Goal: Information Seeking & Learning: Find specific fact

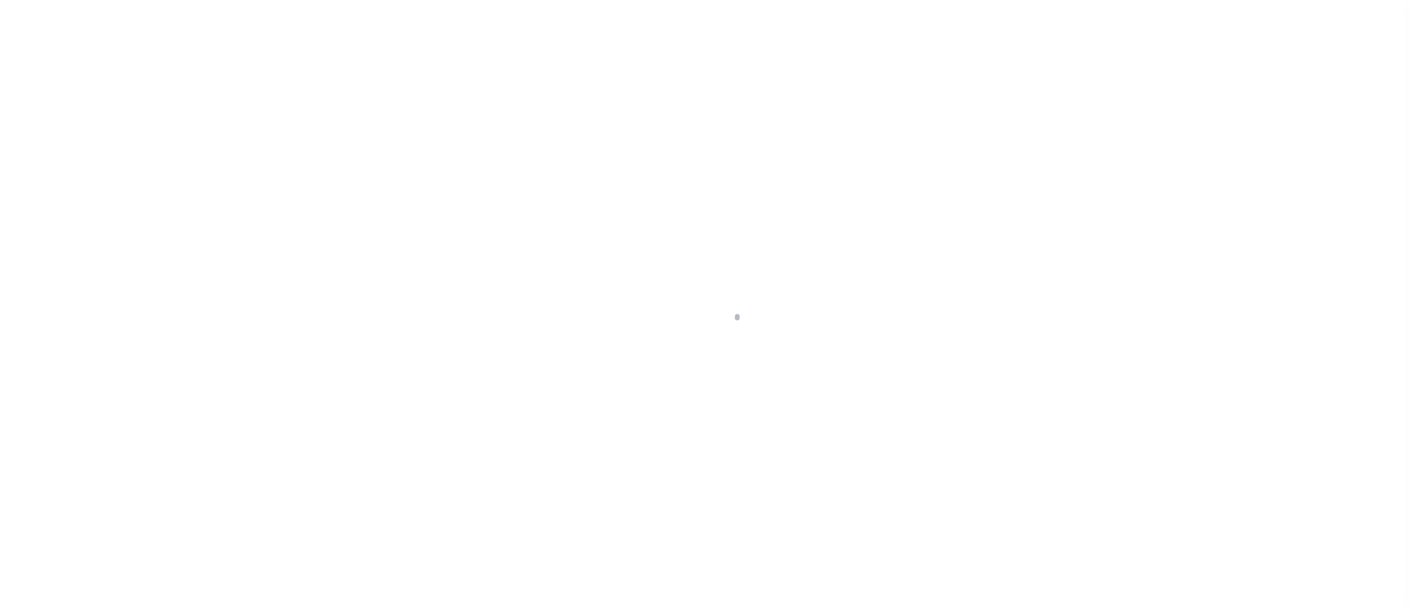
scroll to position [43, 0]
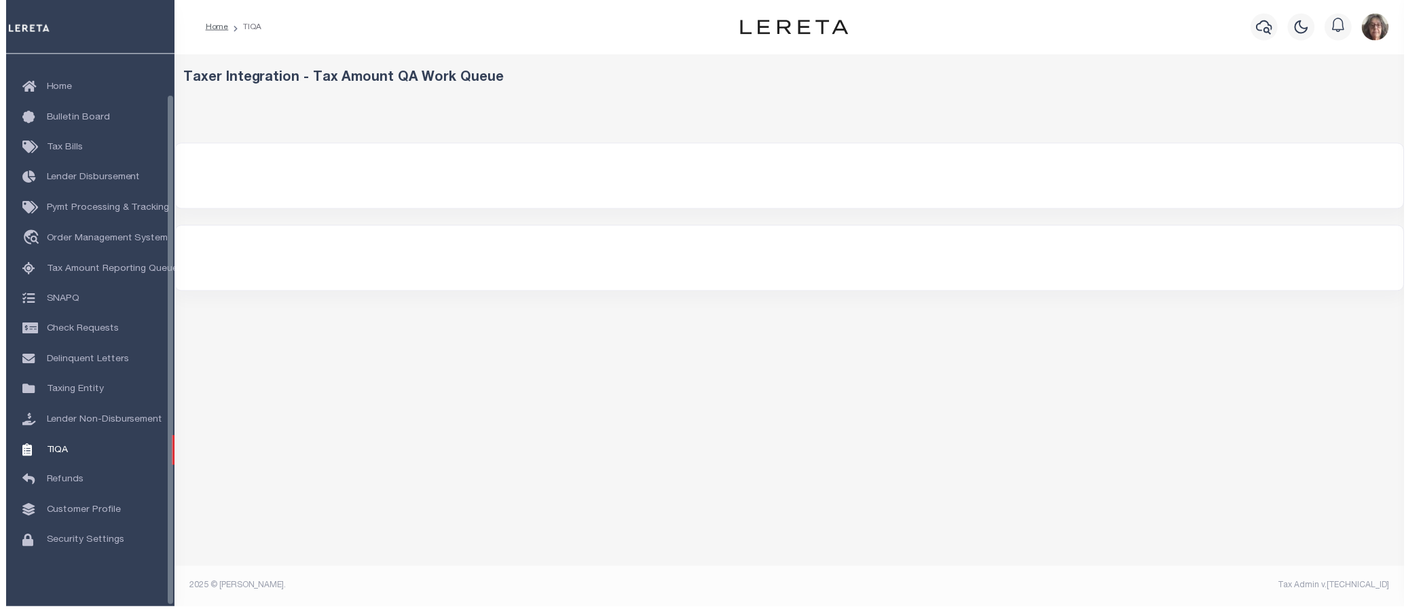
select select "200"
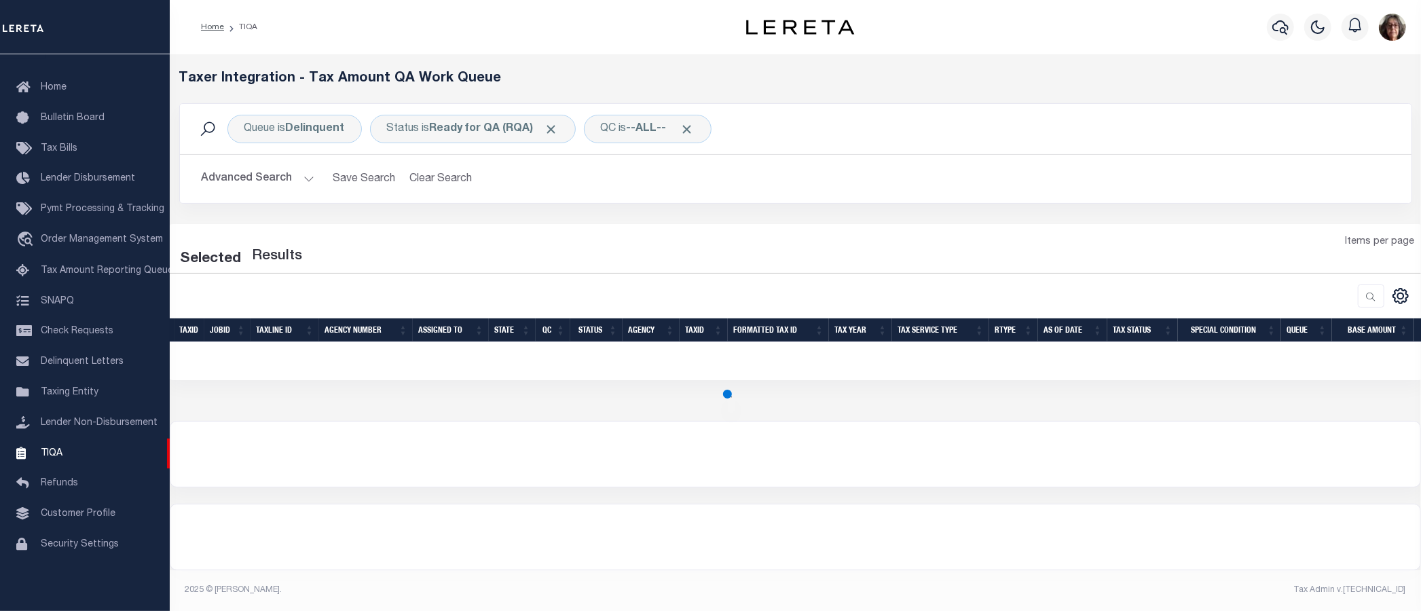
select select "200"
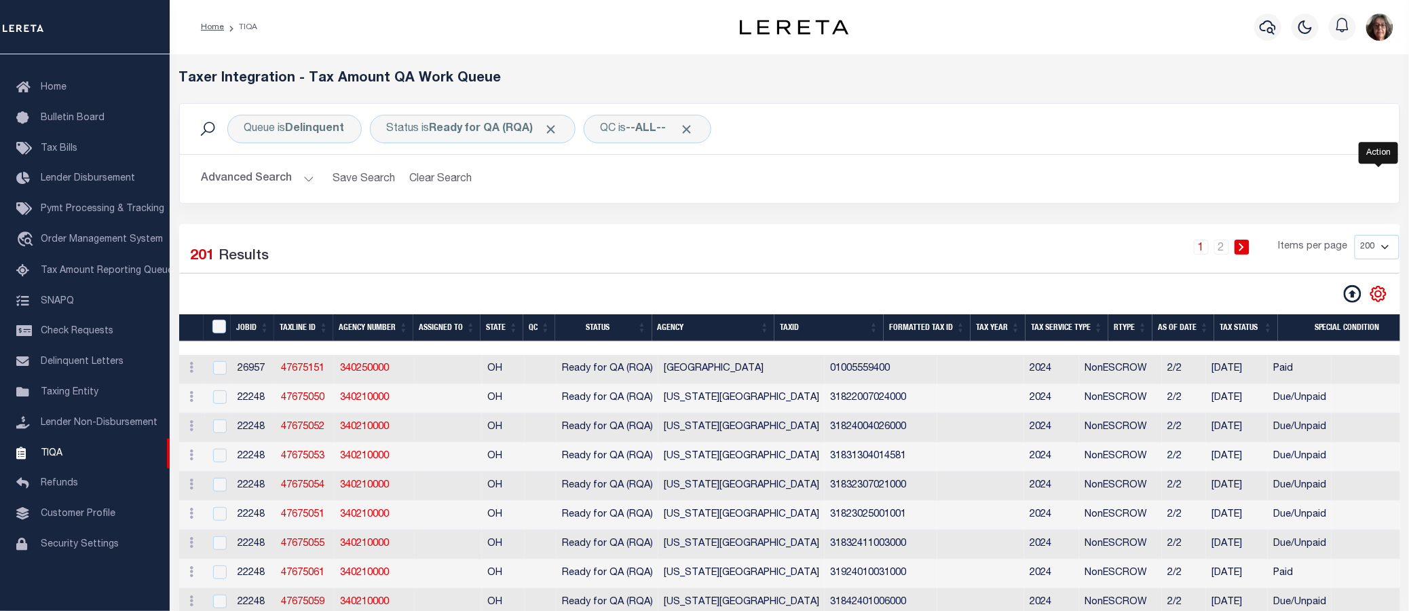
click at [1380, 296] on icon "" at bounding box center [1379, 294] width 18 height 18
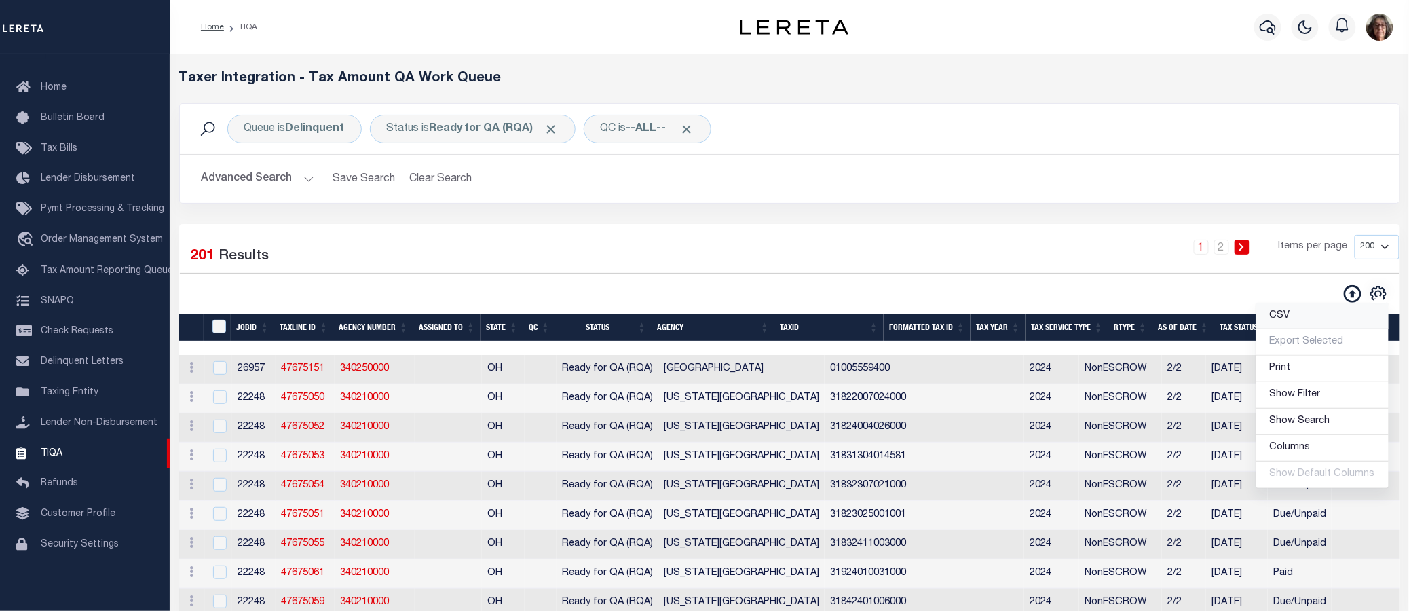
click at [1286, 320] on span "CSV" at bounding box center [1280, 316] width 20 height 10
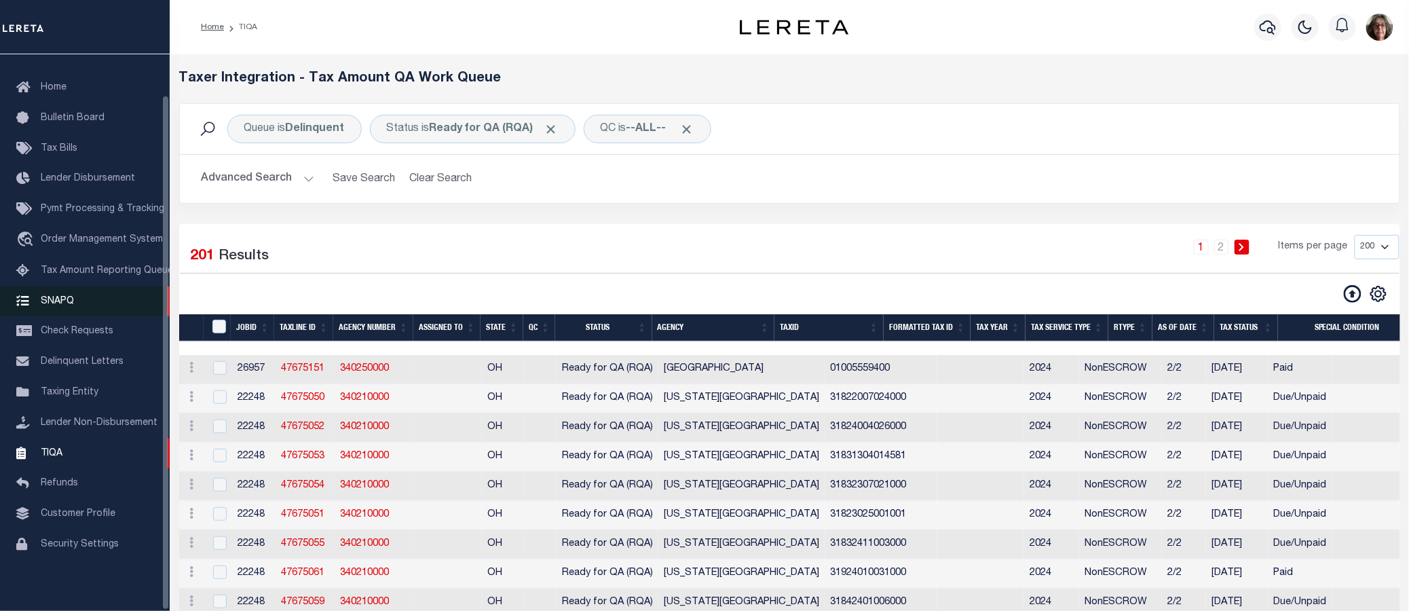
click at [50, 301] on span "SNAPQ" at bounding box center [57, 301] width 33 height 10
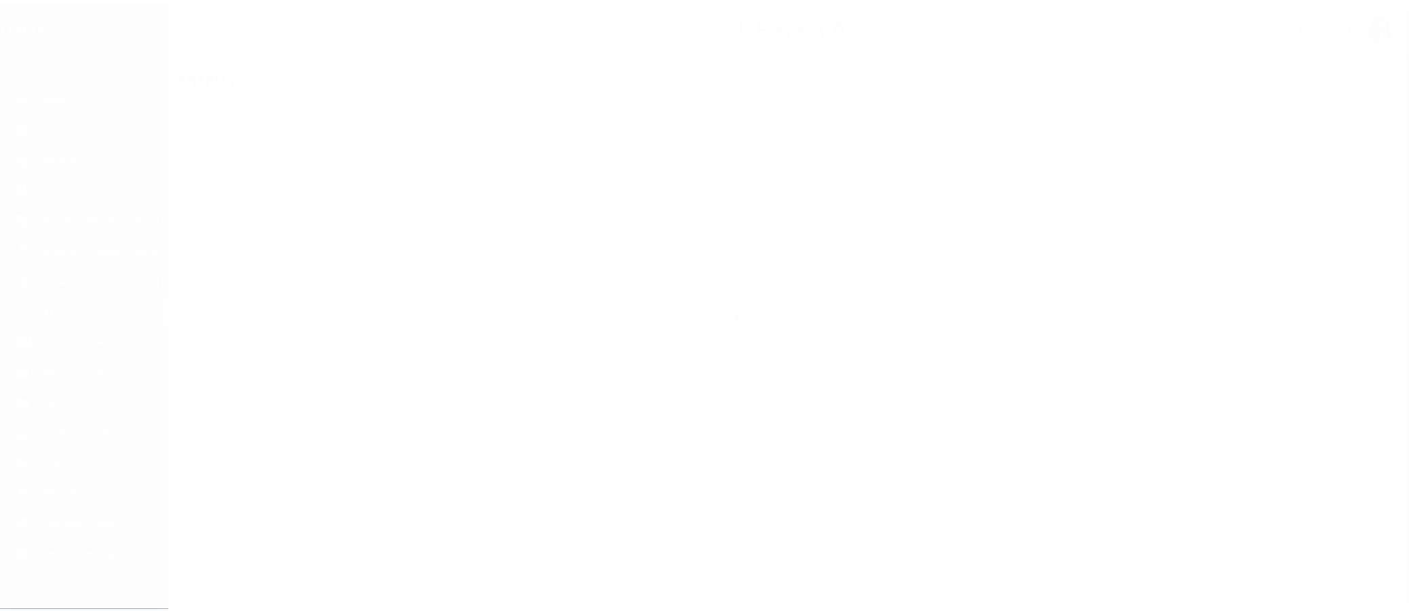
scroll to position [43, 0]
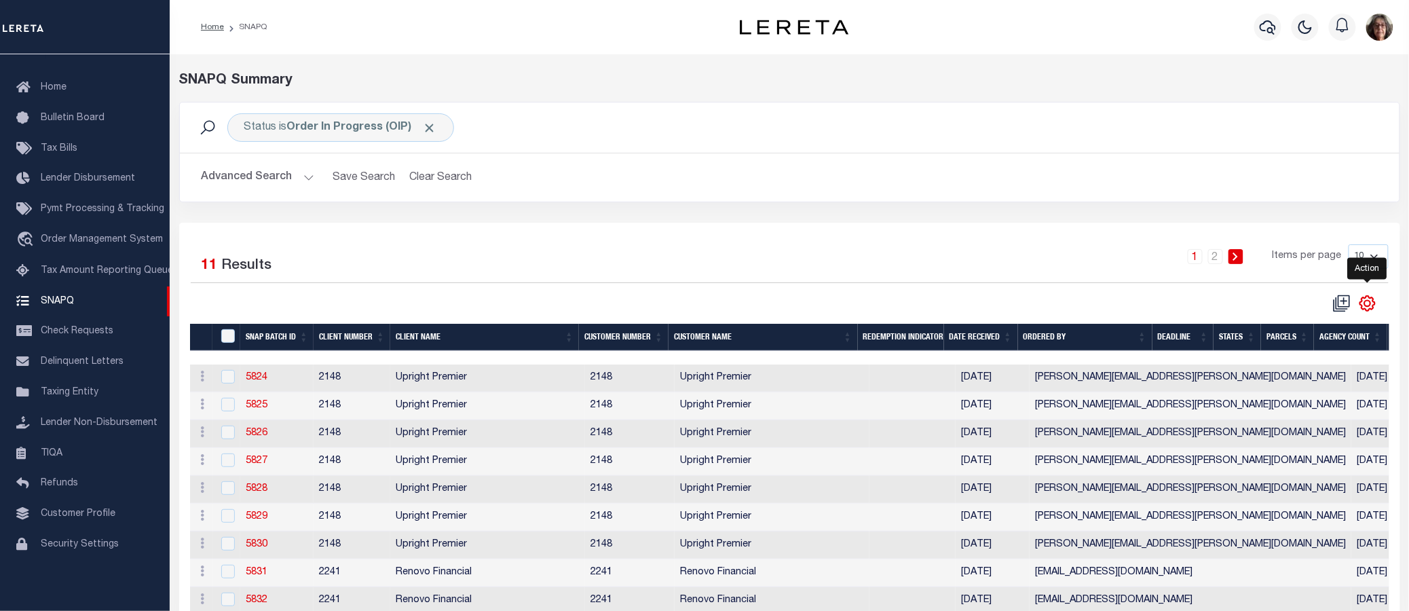
click at [1369, 306] on icon "" at bounding box center [1368, 303] width 6 height 6
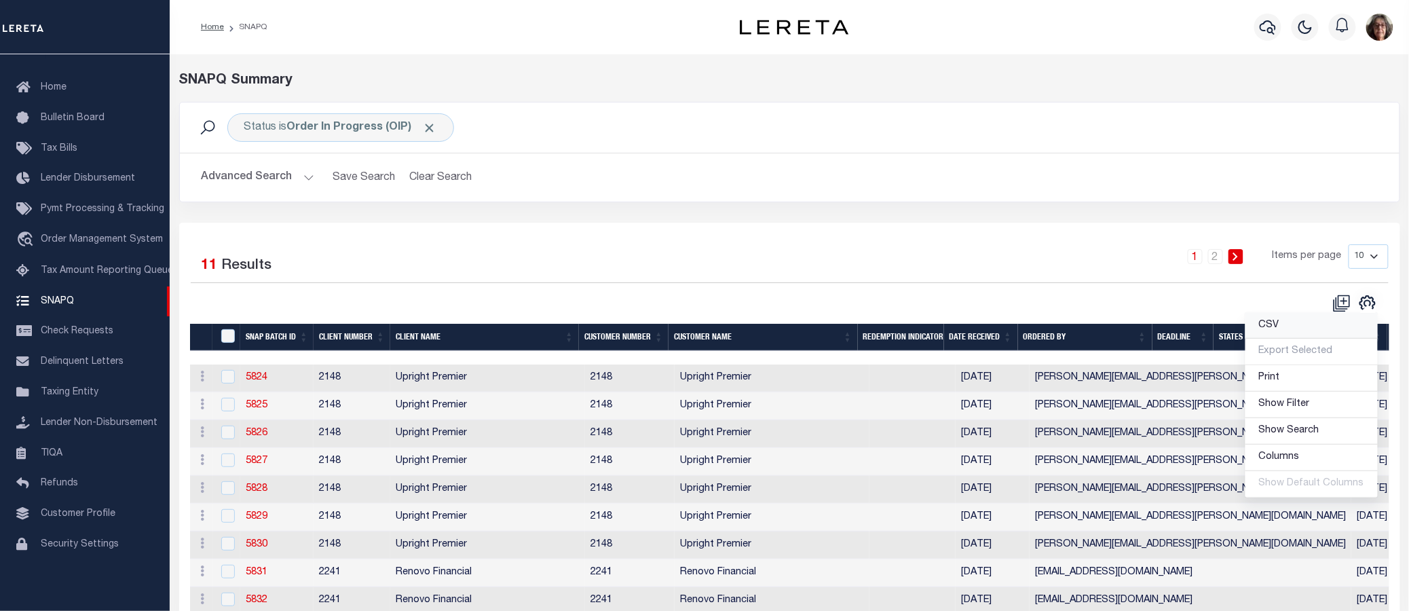
click at [1272, 328] on span "CSV" at bounding box center [1269, 325] width 20 height 10
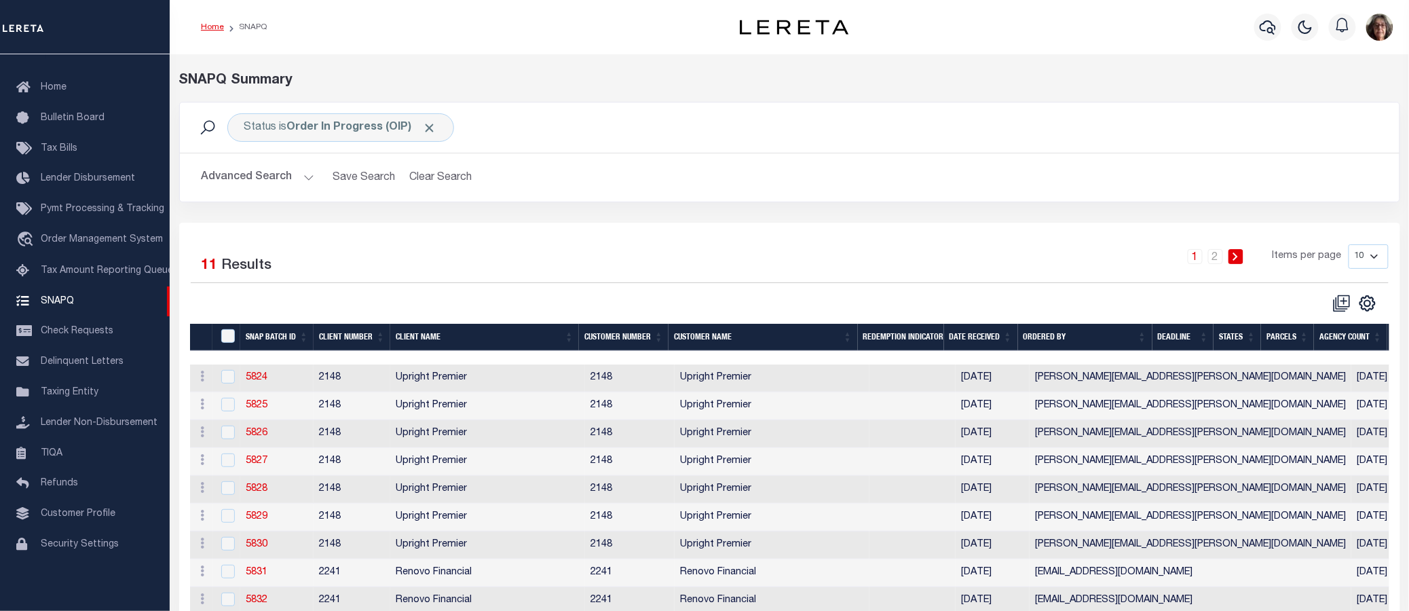
click at [208, 27] on link "Home" at bounding box center [212, 27] width 23 height 8
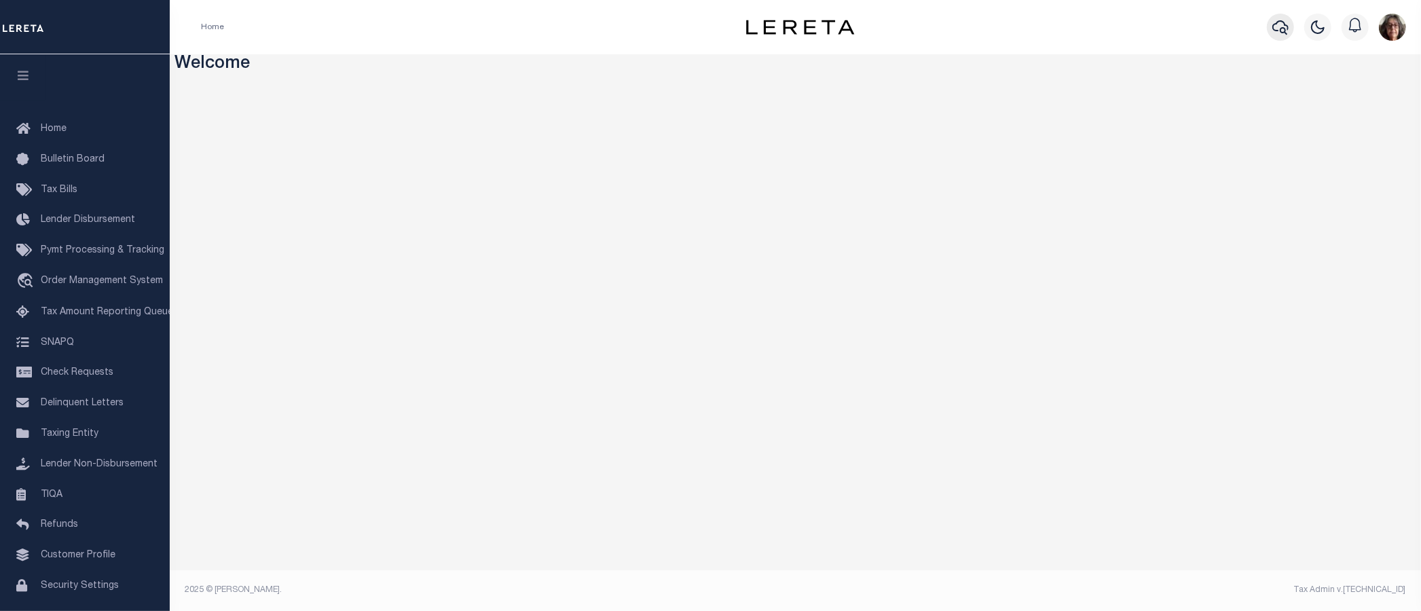
click at [1280, 33] on icon "button" at bounding box center [1280, 27] width 16 height 16
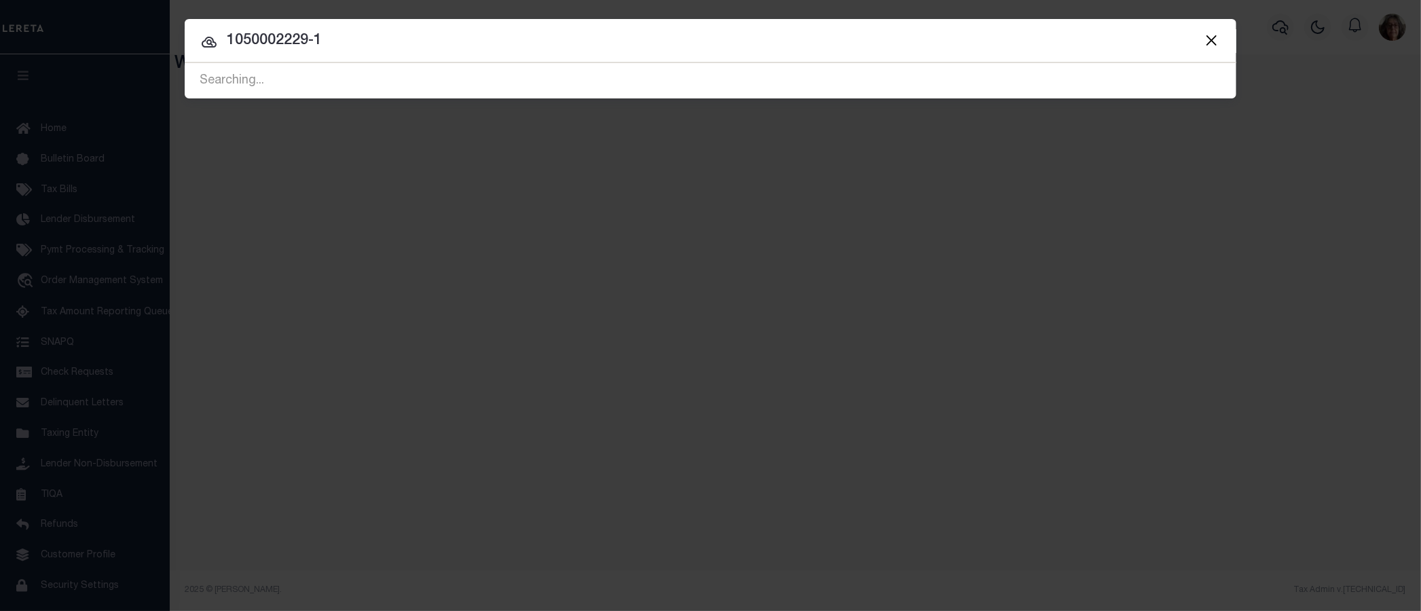
type input "1050002229-1"
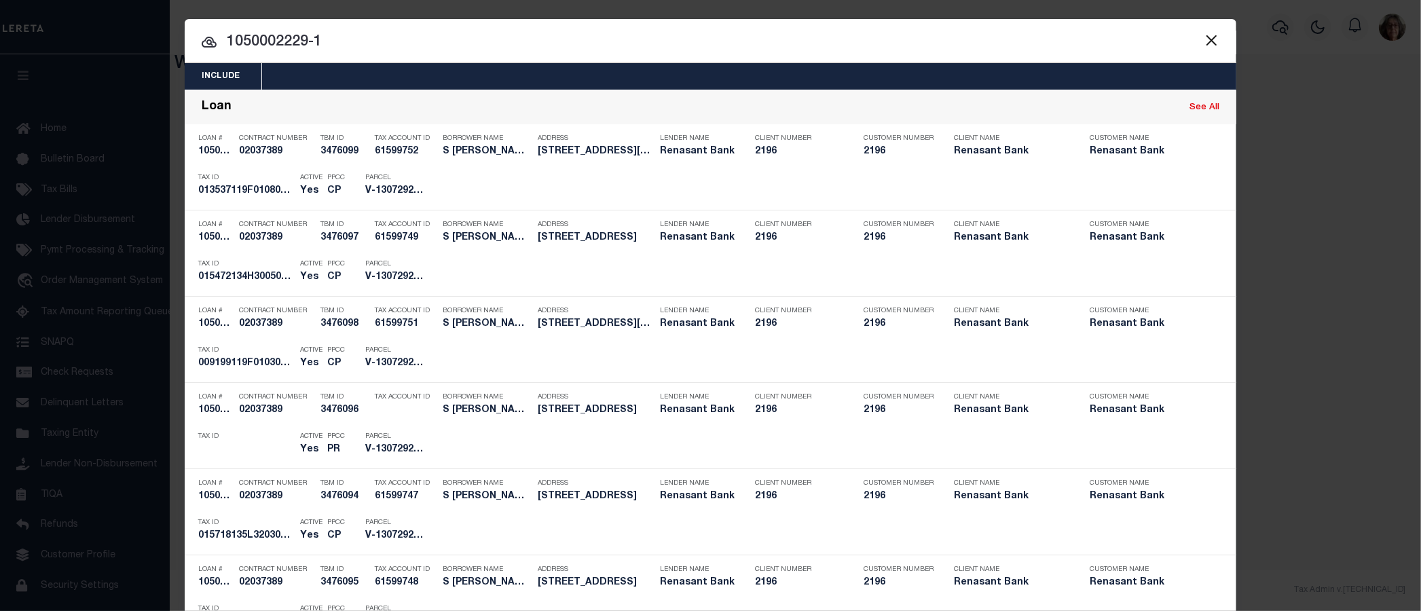
click at [1204, 41] on button "Close" at bounding box center [1211, 40] width 18 height 18
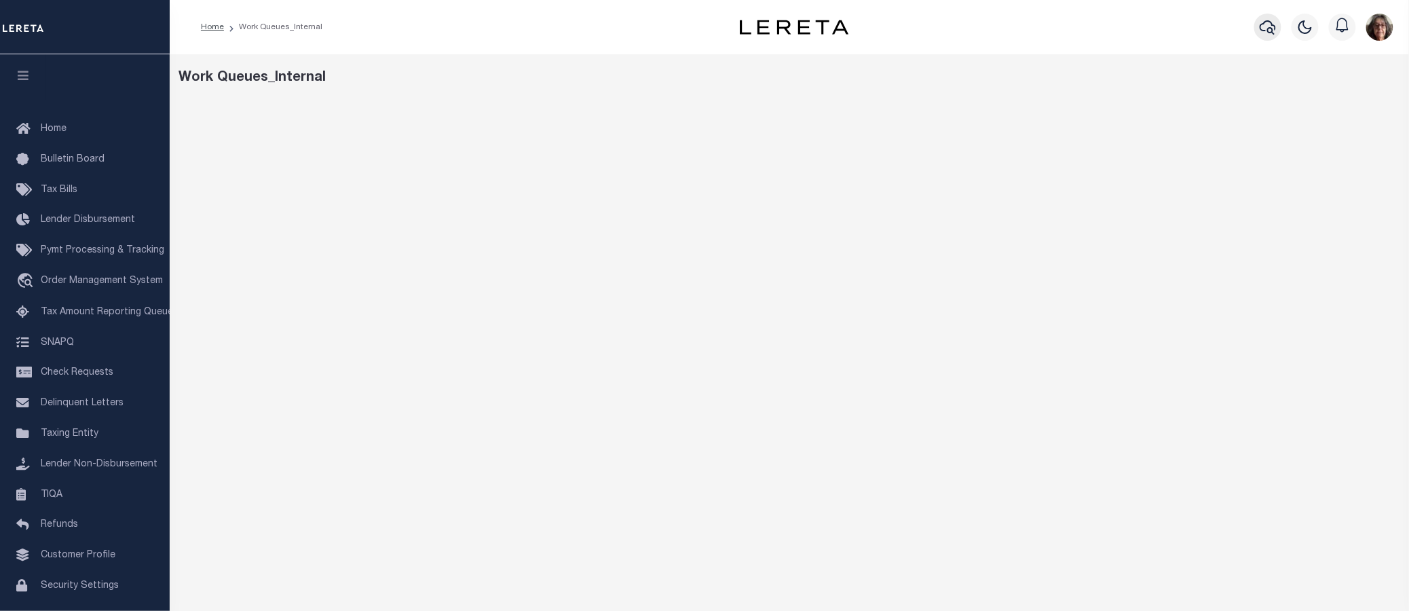
click at [1263, 23] on icon "button" at bounding box center [1268, 27] width 16 height 16
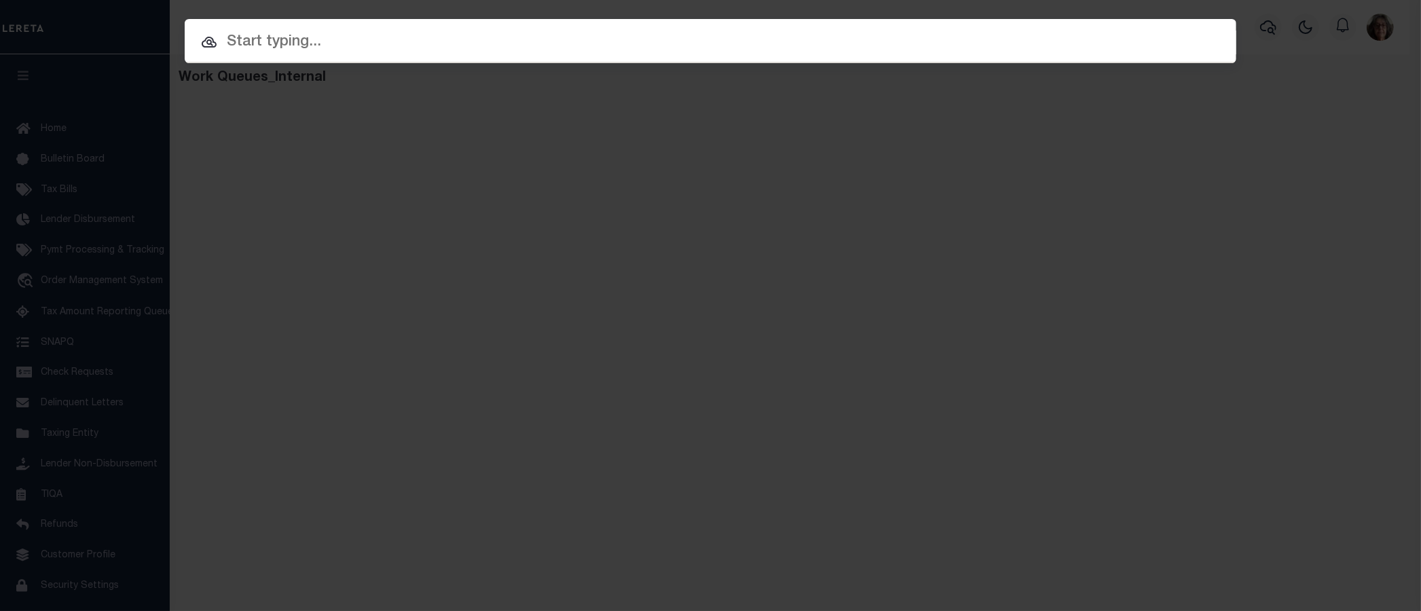
paste input "17064"
type input "17064"
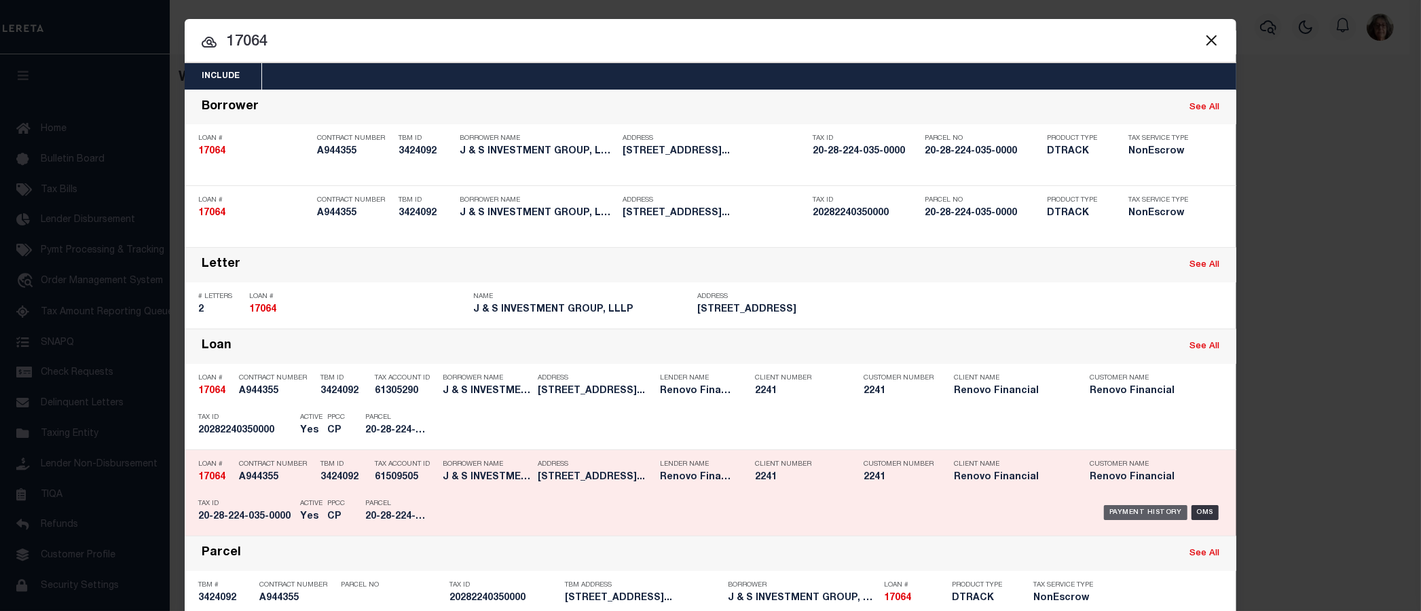
click at [1135, 511] on div "Payment History" at bounding box center [1146, 512] width 84 height 15
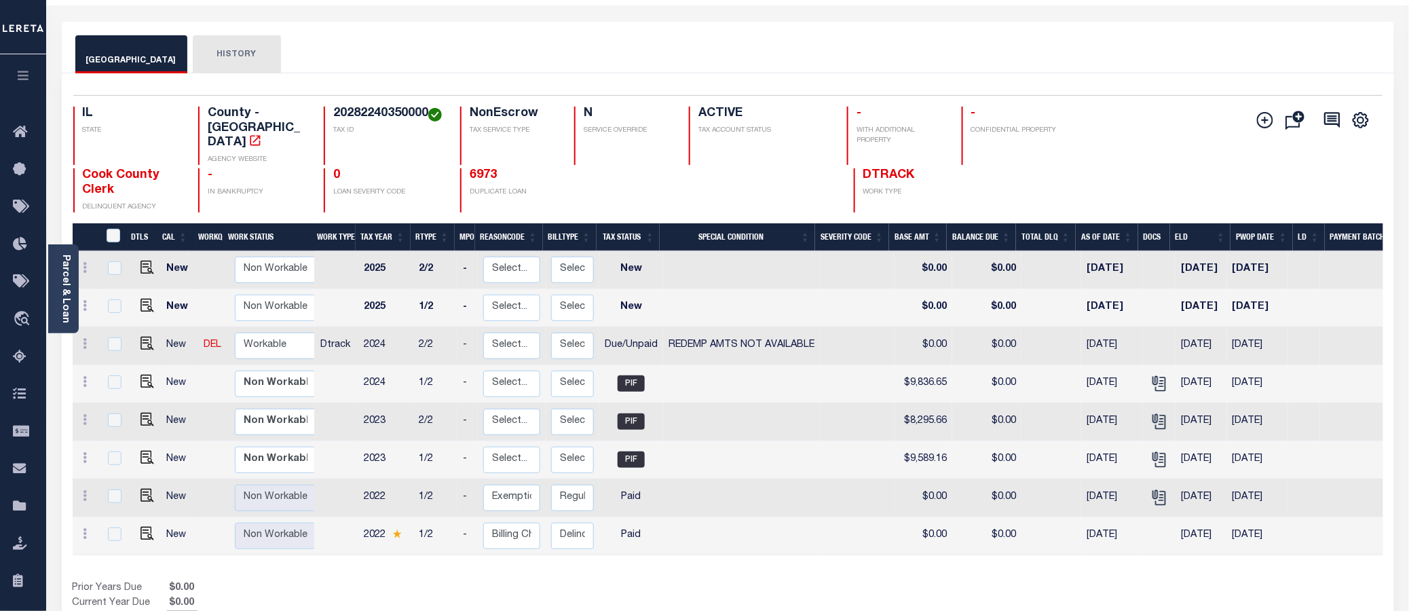
scroll to position [75, 0]
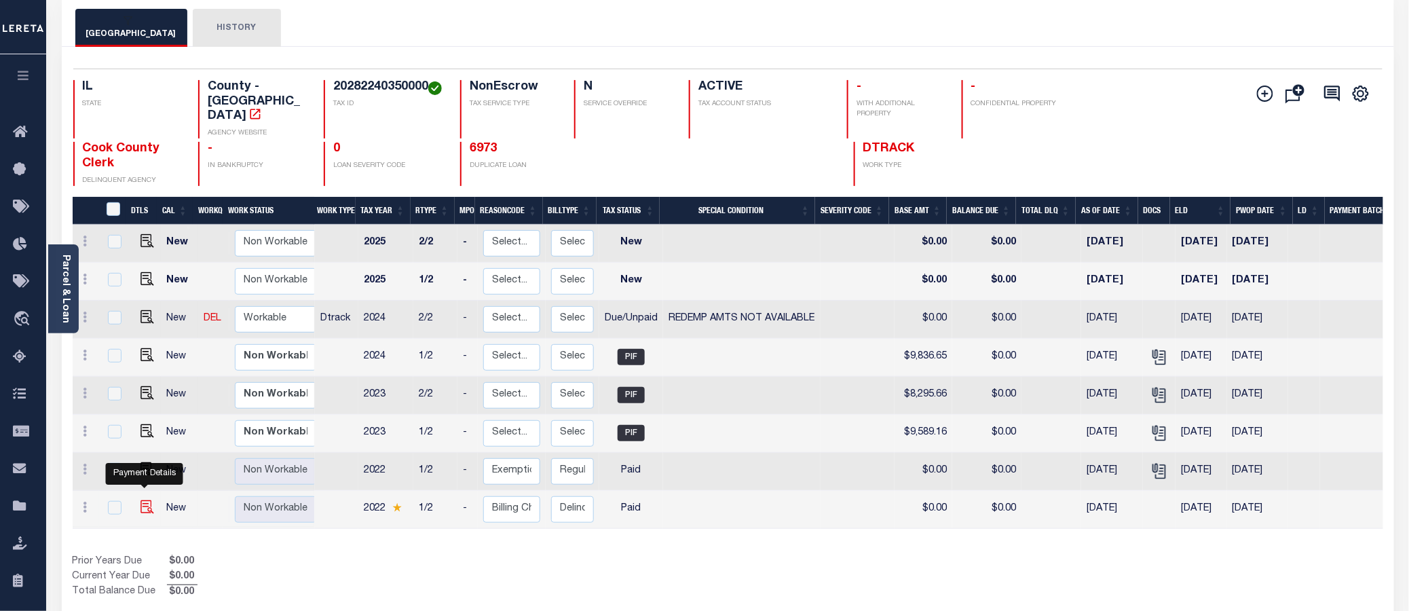
click at [144, 500] on img "" at bounding box center [148, 507] width 14 height 14
checkbox input "true"
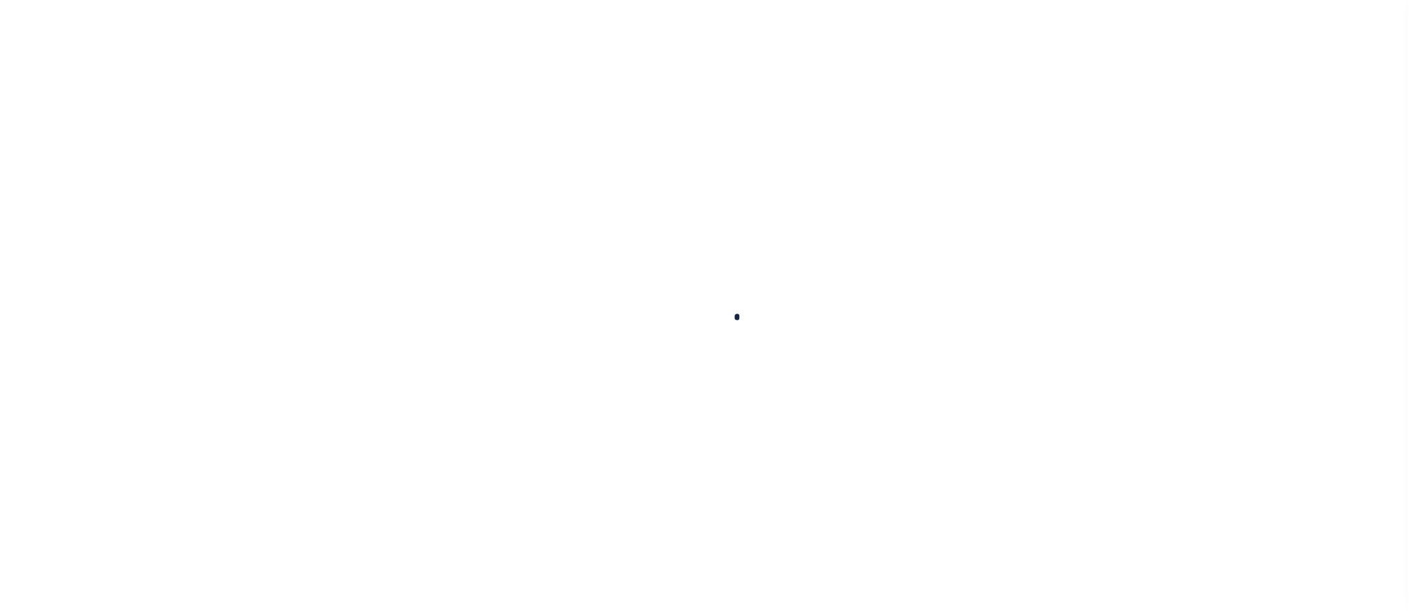
checkbox input "false"
type input "[DATE]"
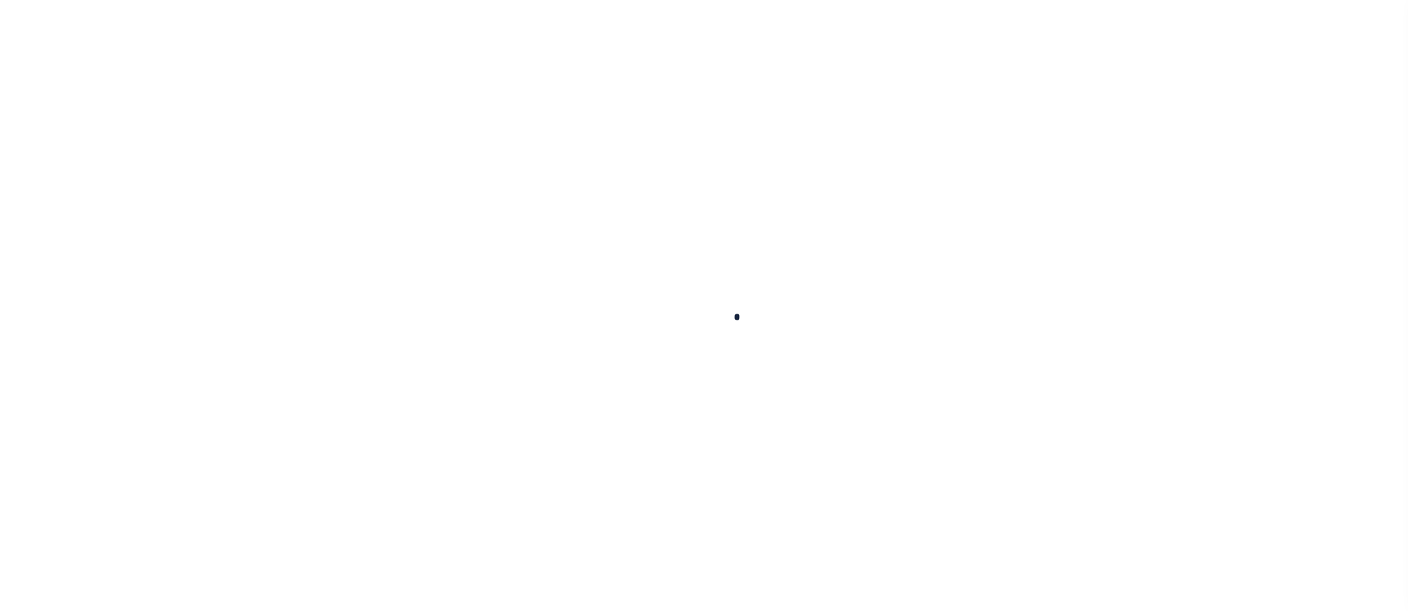
select select "PYD"
type input "0"
type input "$0"
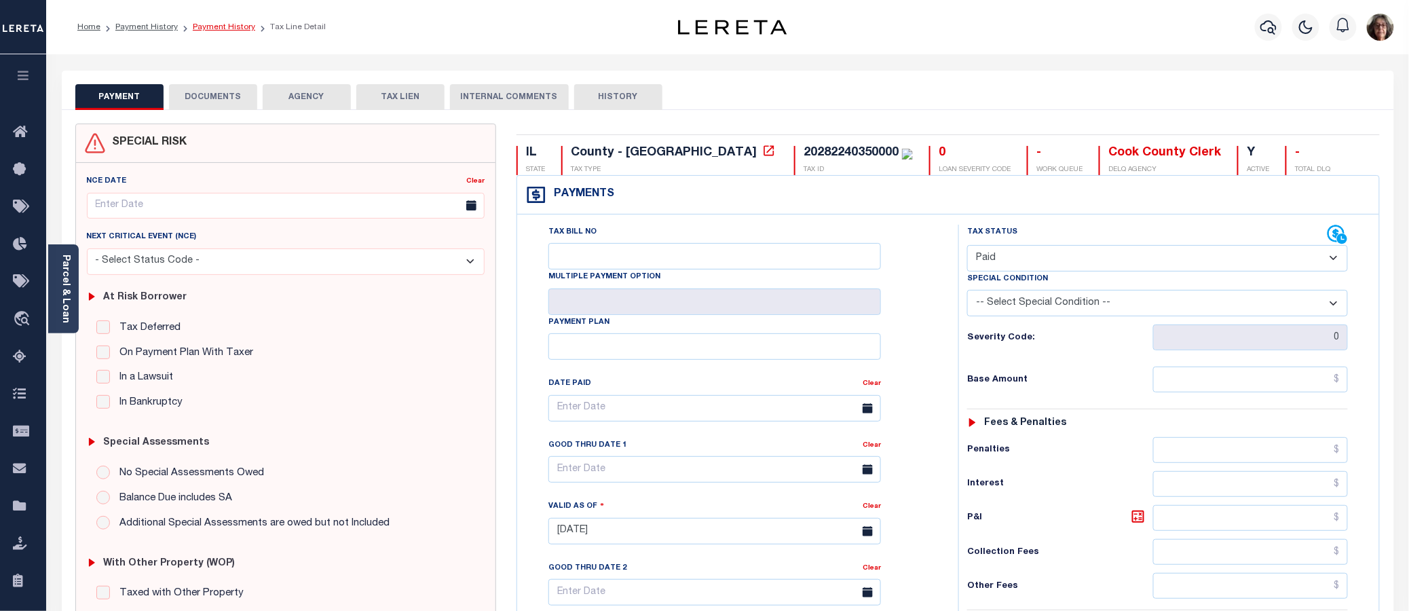
click at [224, 28] on link "Payment History" at bounding box center [224, 27] width 62 height 8
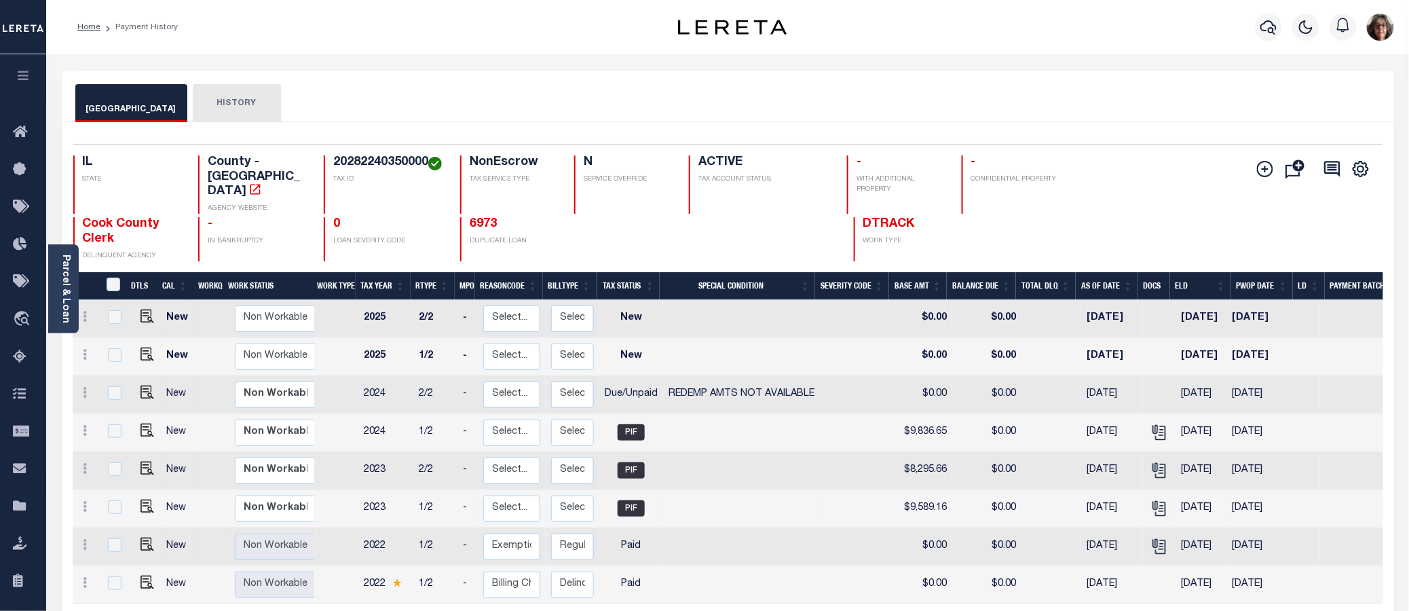
click at [802, 491] on td at bounding box center [742, 509] width 158 height 38
checkbox input "true"
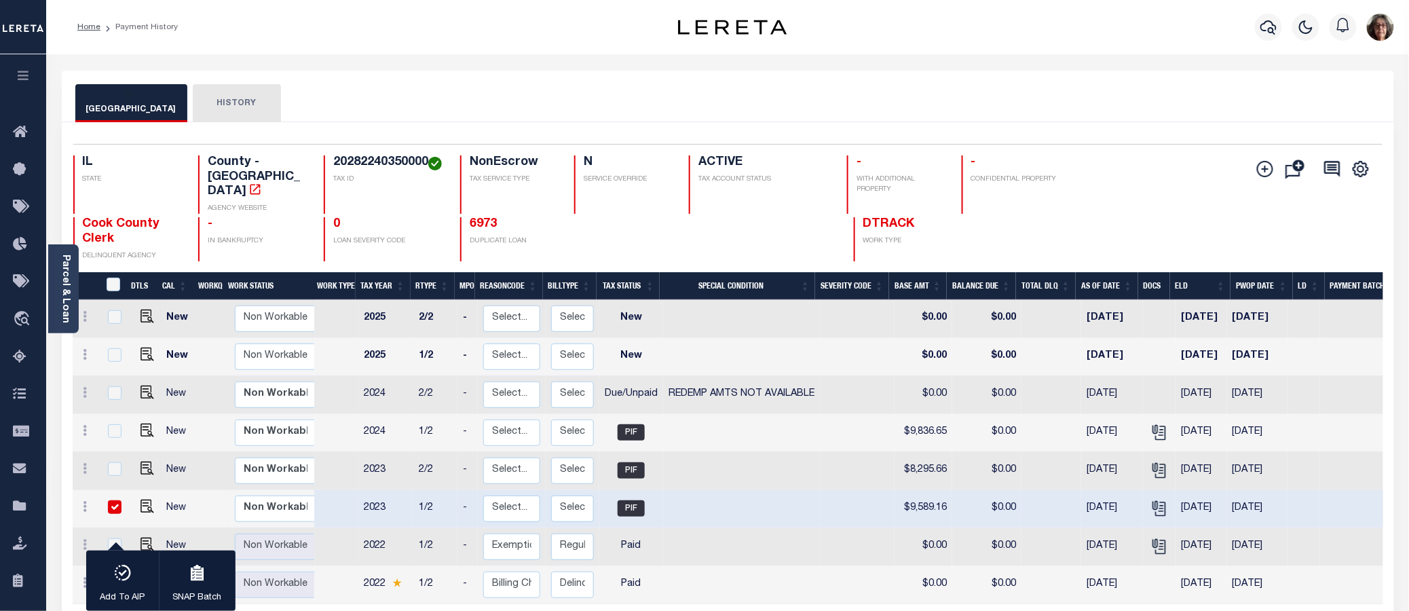
click at [111, 500] on input "checkbox" at bounding box center [115, 507] width 14 height 14
checkbox input "false"
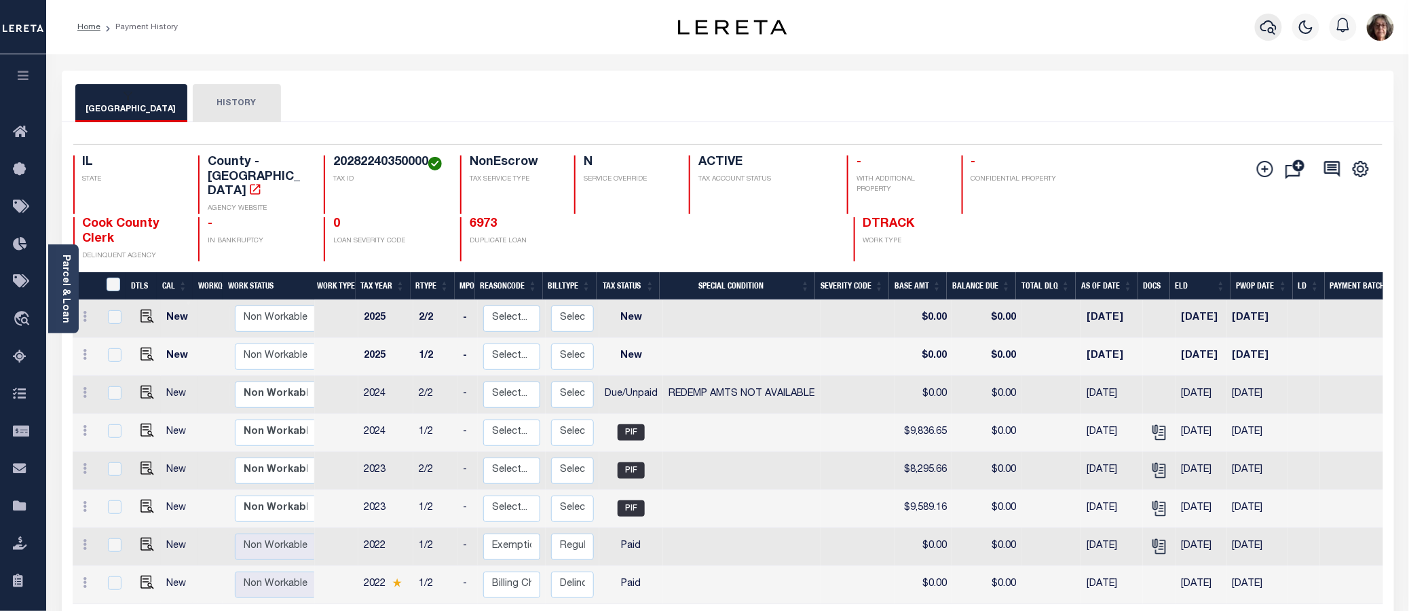
click at [1271, 30] on icon "button" at bounding box center [1269, 27] width 16 height 16
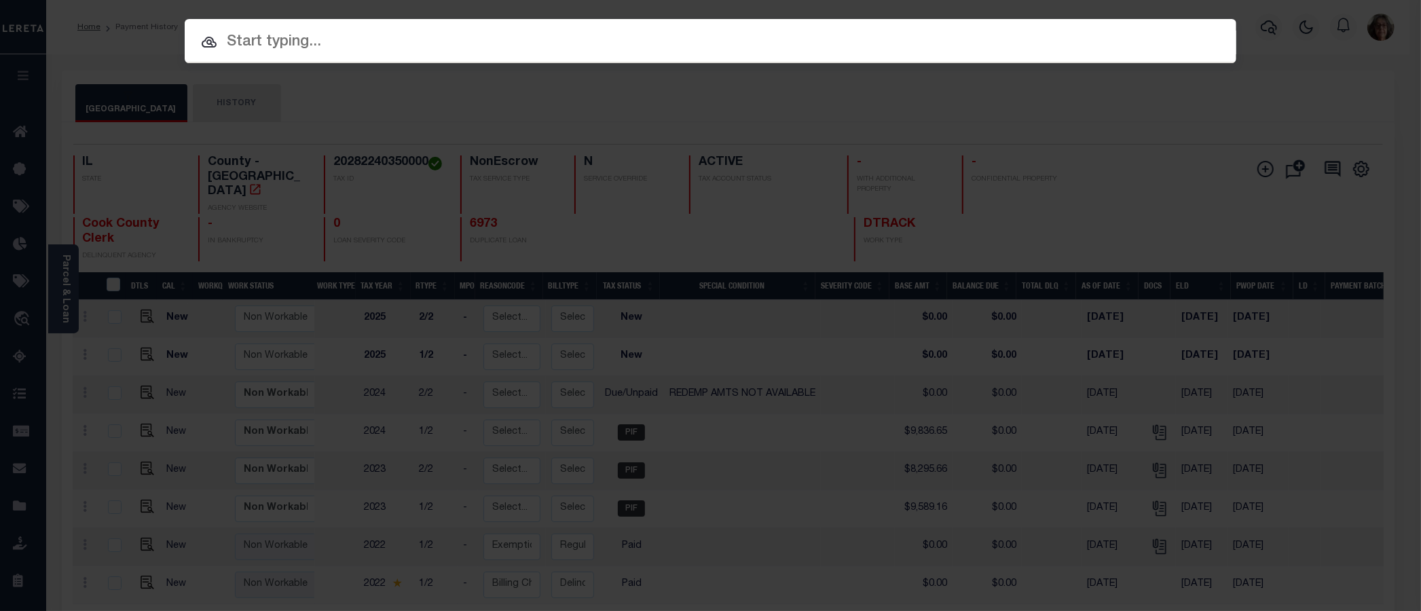
paste input "18436"
type input "18436"
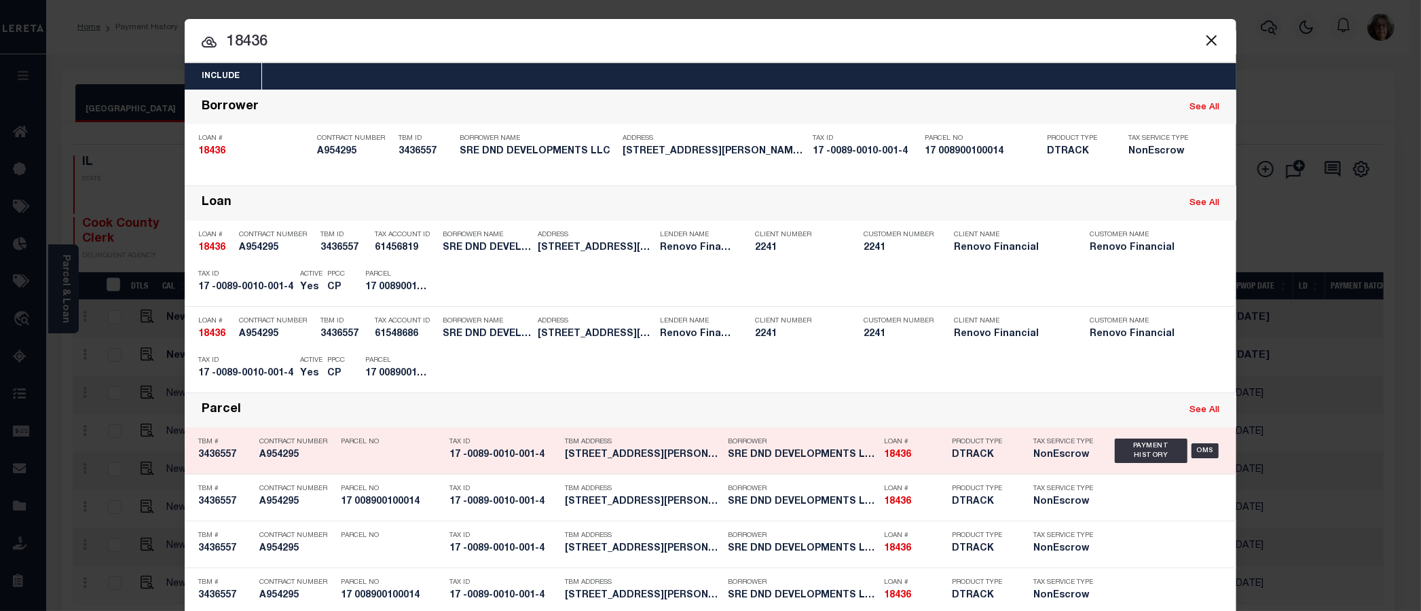
scroll to position [24, 0]
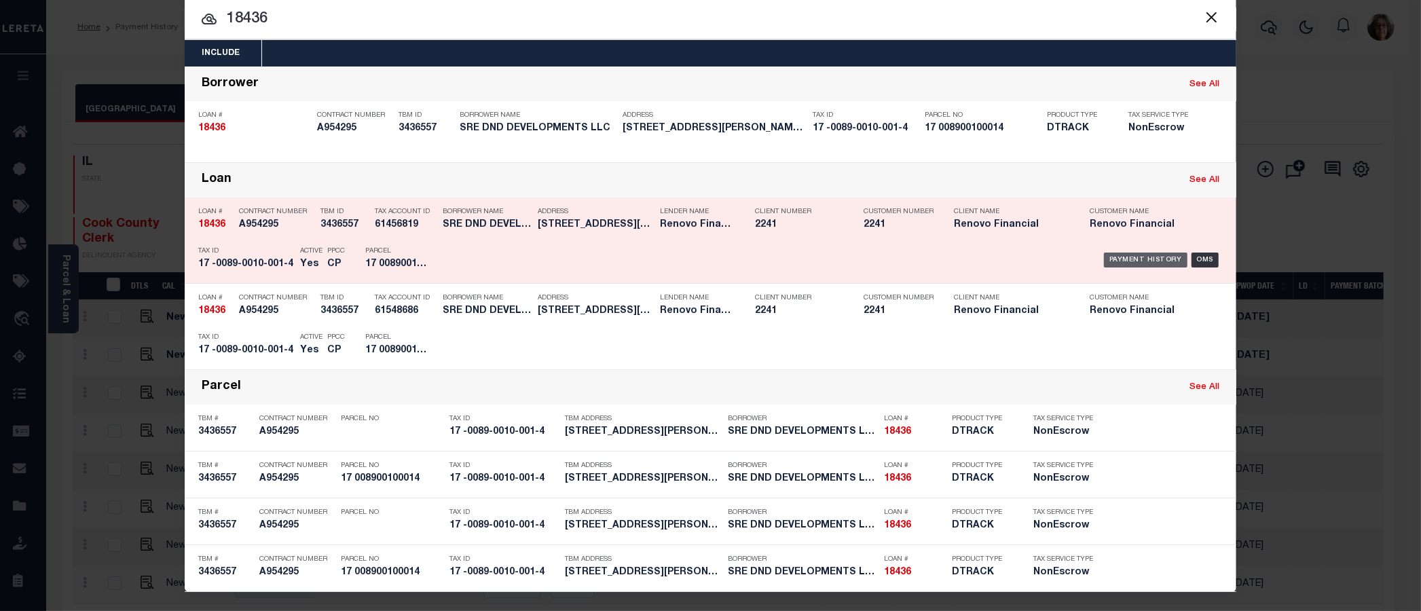
click at [1120, 255] on div "Payment History" at bounding box center [1146, 260] width 84 height 15
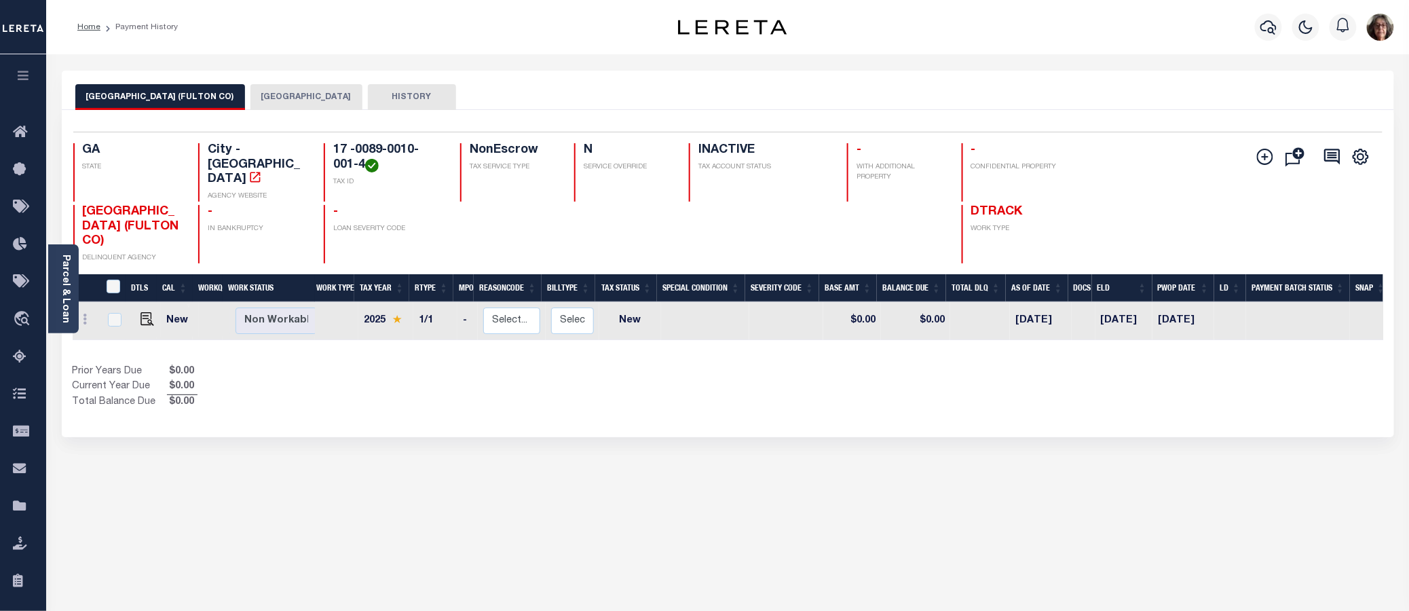
click at [265, 95] on button "FULTON COUNTY" at bounding box center [307, 97] width 112 height 26
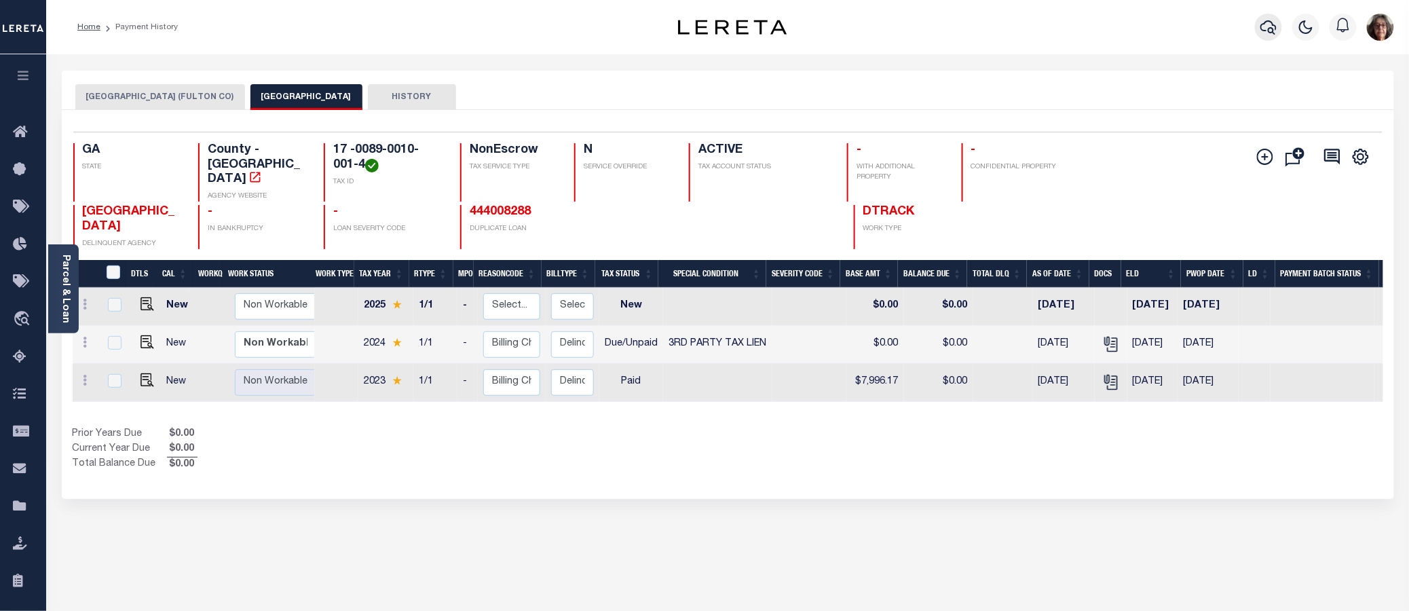
click at [1270, 25] on icon "button" at bounding box center [1269, 27] width 16 height 16
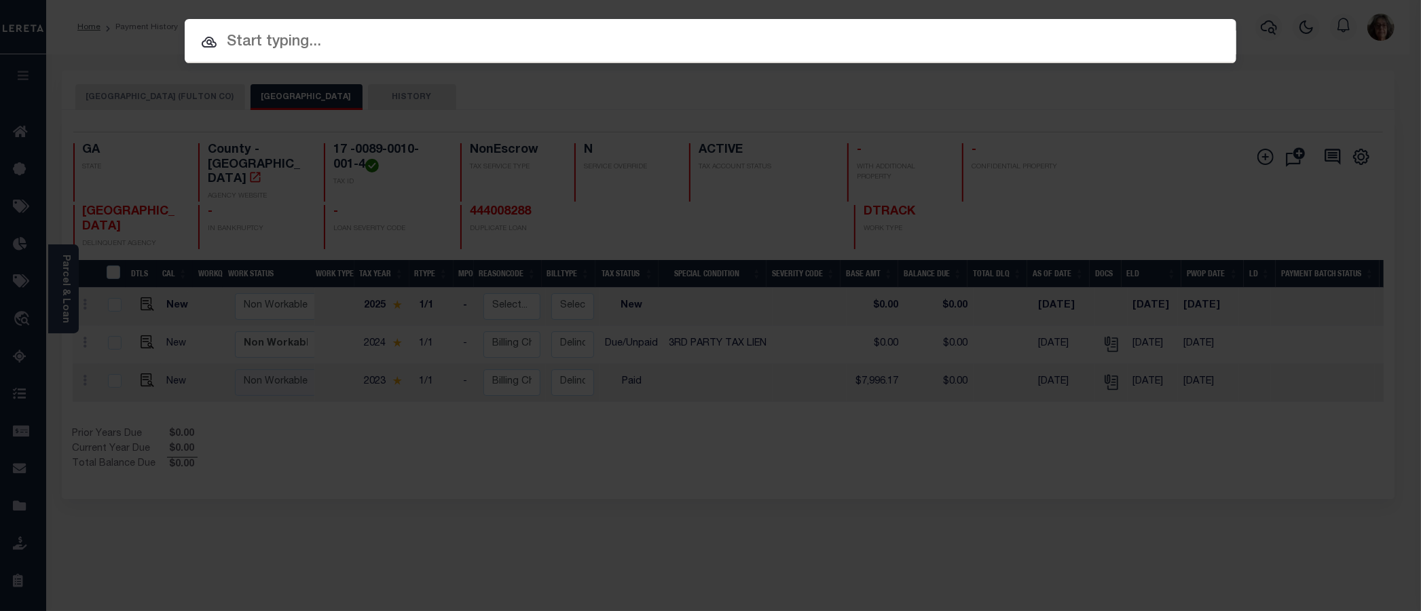
paste input "02709 00041"
type input "02709 00041"
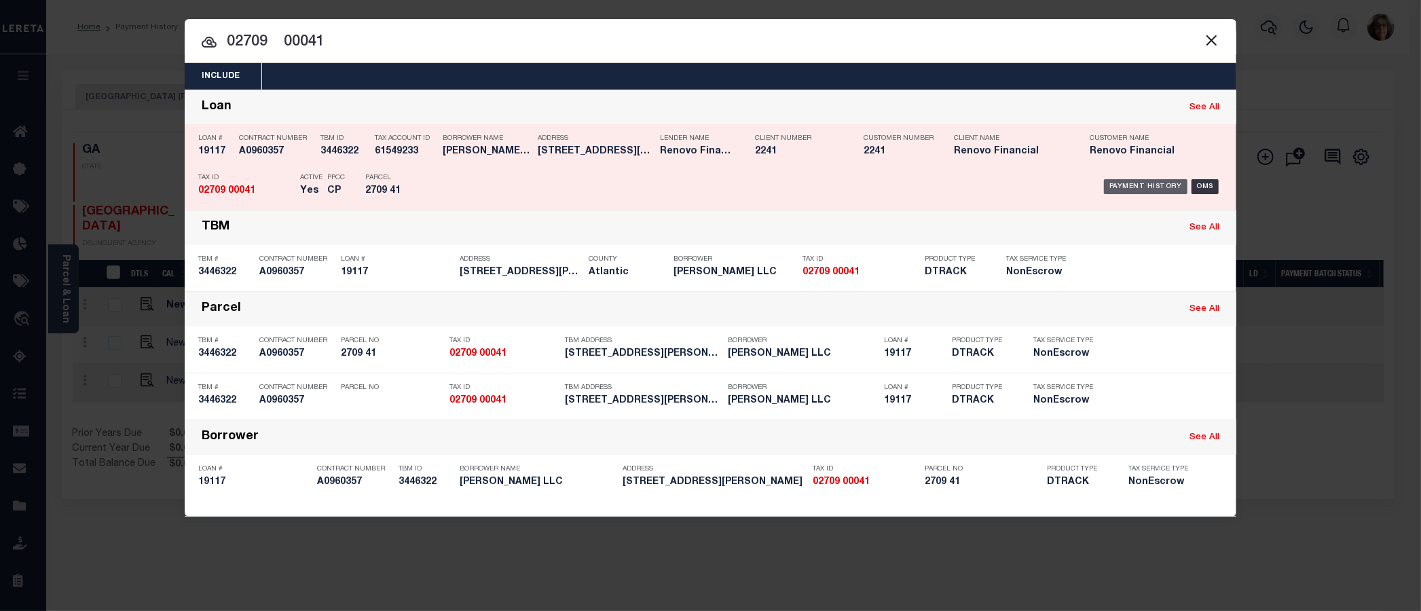
click at [1168, 181] on div "Payment History" at bounding box center [1146, 186] width 84 height 15
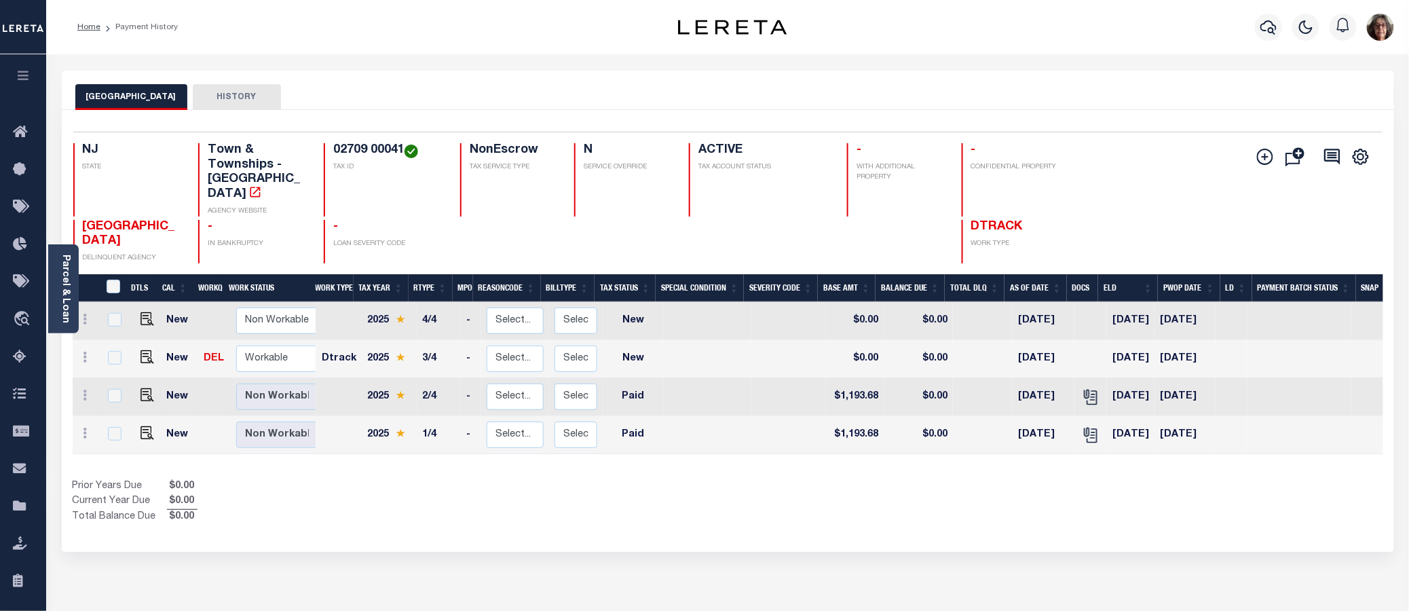
click at [246, 98] on button "HISTORY" at bounding box center [237, 97] width 88 height 26
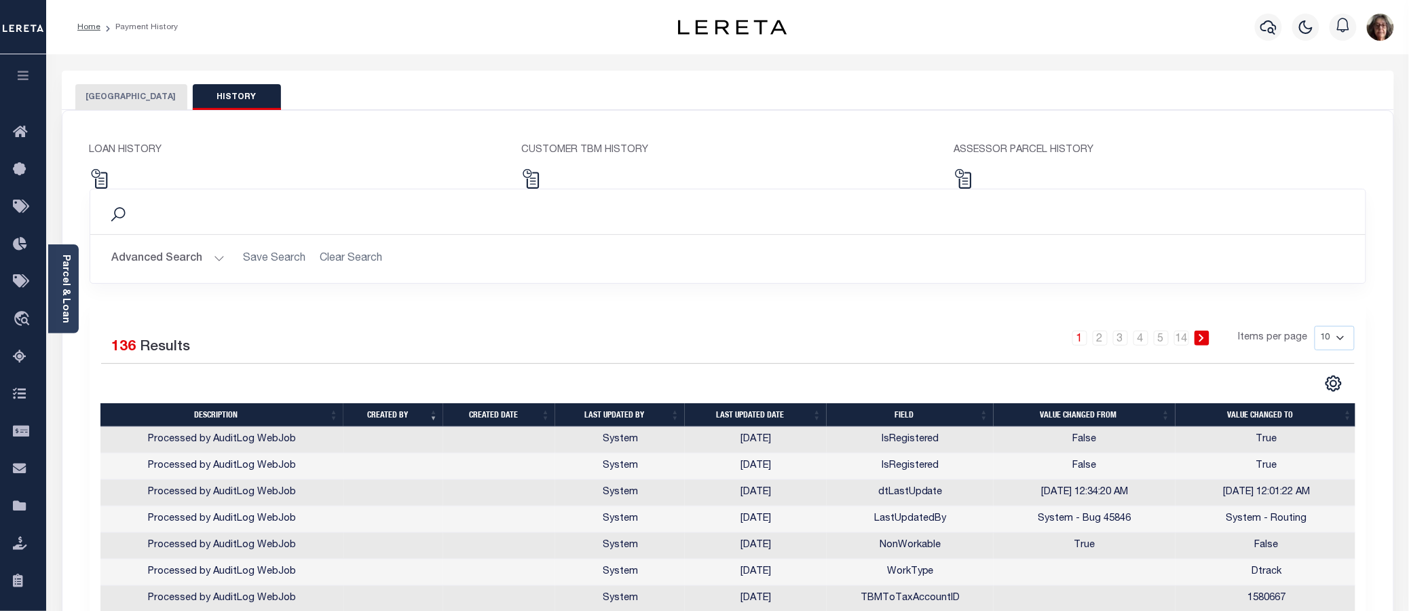
click at [144, 100] on button "[GEOGRAPHIC_DATA]" at bounding box center [131, 97] width 112 height 26
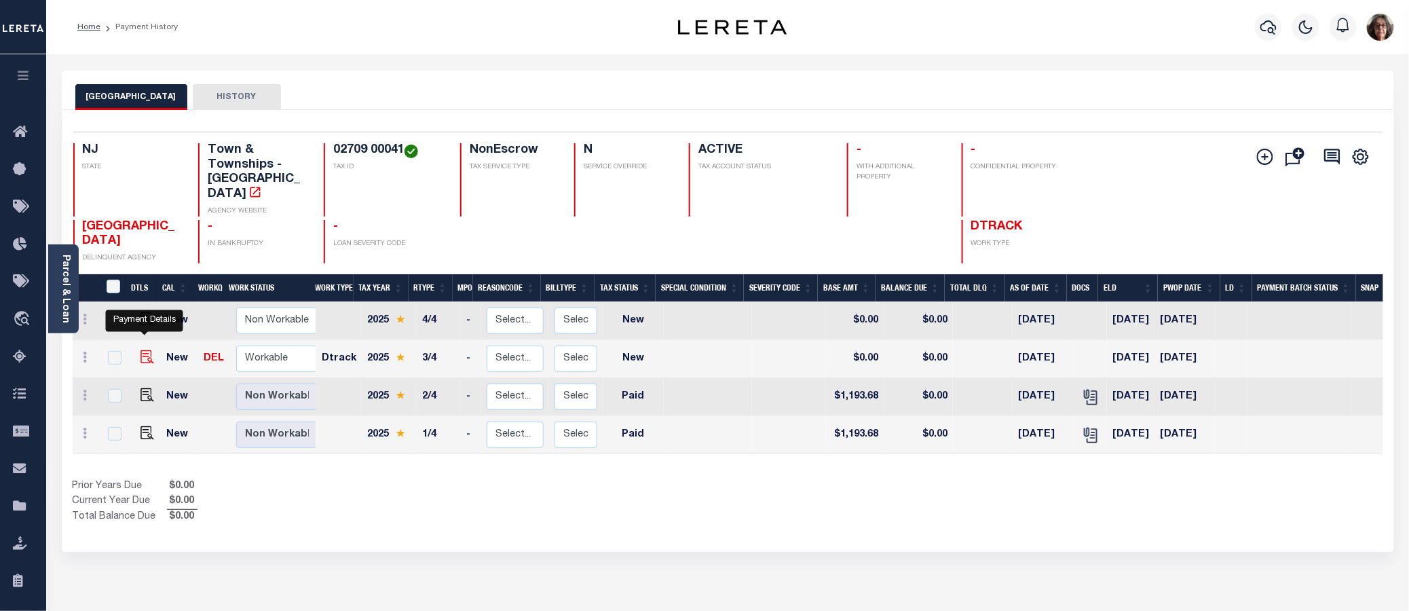
click at [147, 350] on img "" at bounding box center [148, 357] width 14 height 14
checkbox input "true"
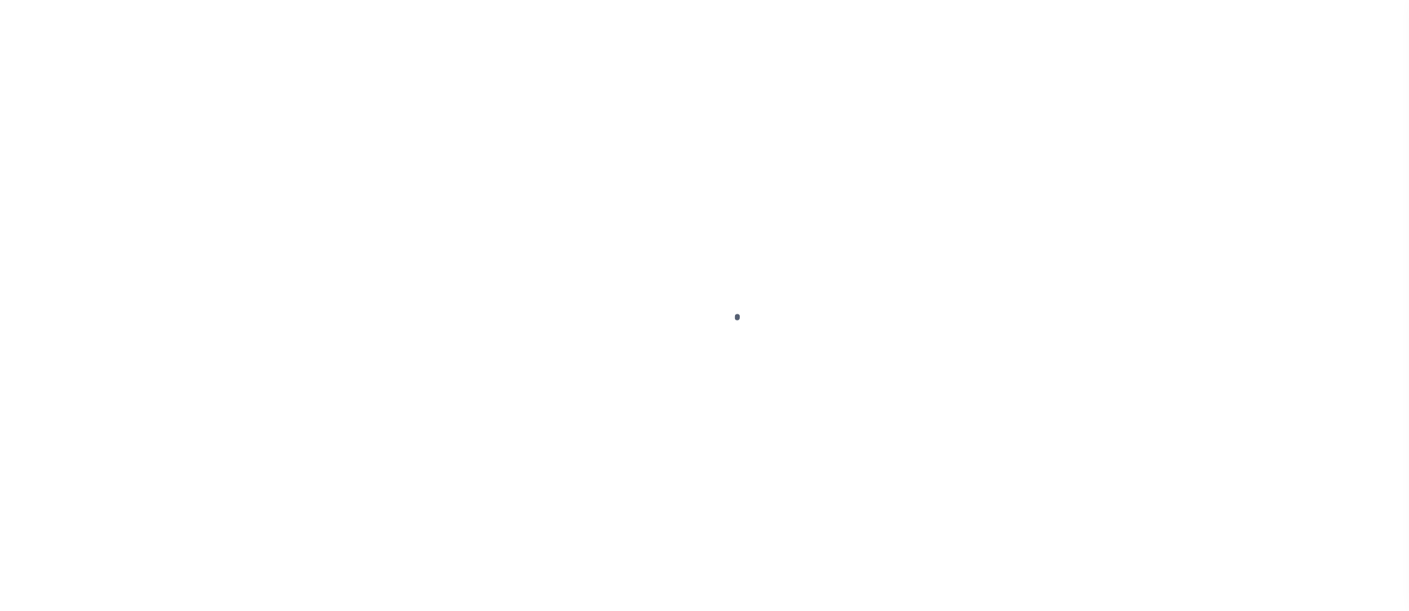
select select "NW2"
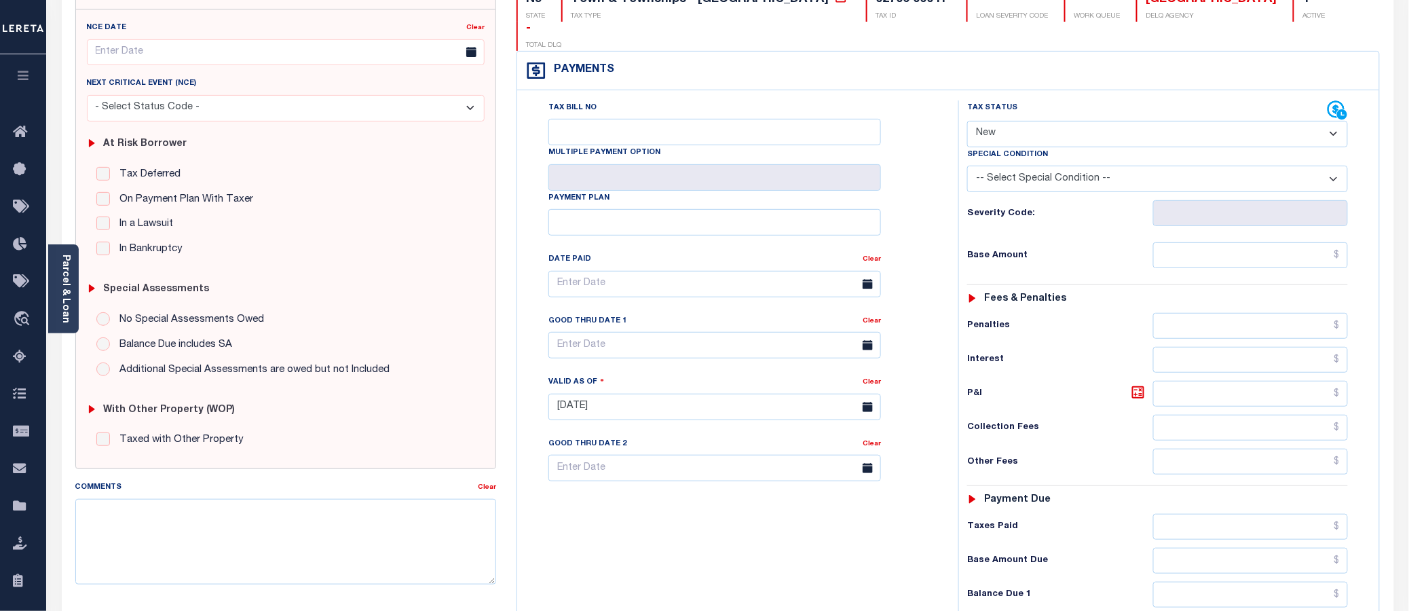
scroll to position [75, 0]
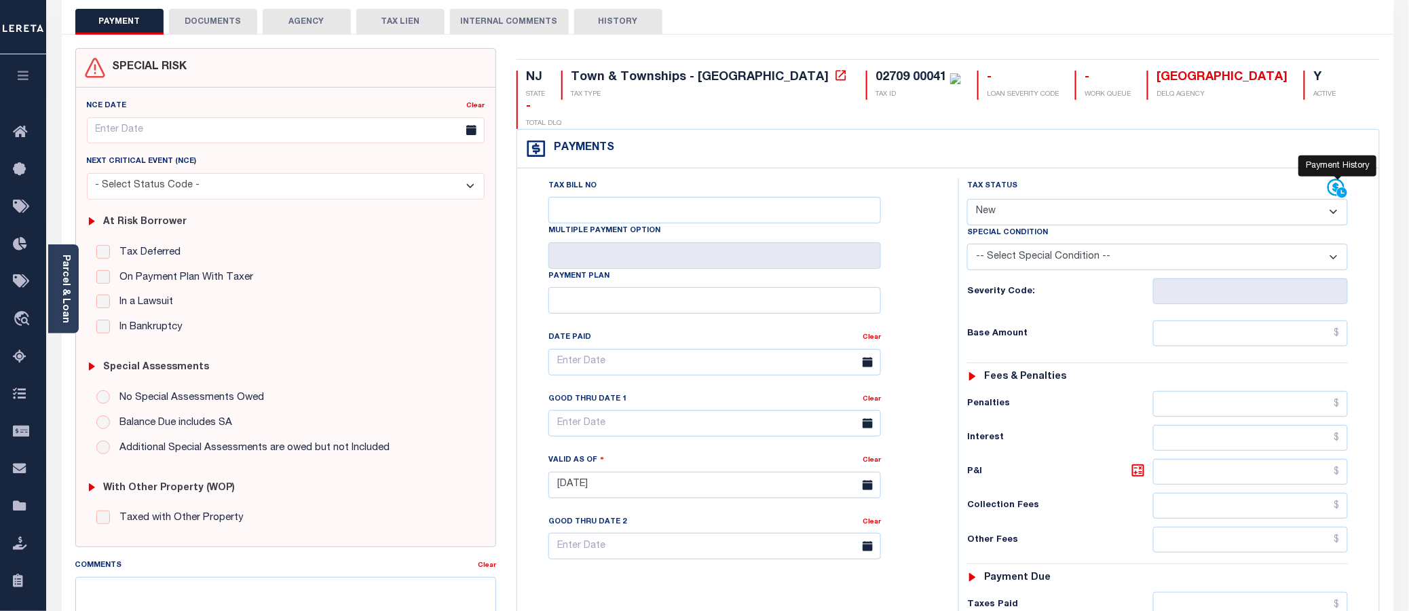
click at [1333, 179] on icon at bounding box center [1338, 189] width 20 height 20
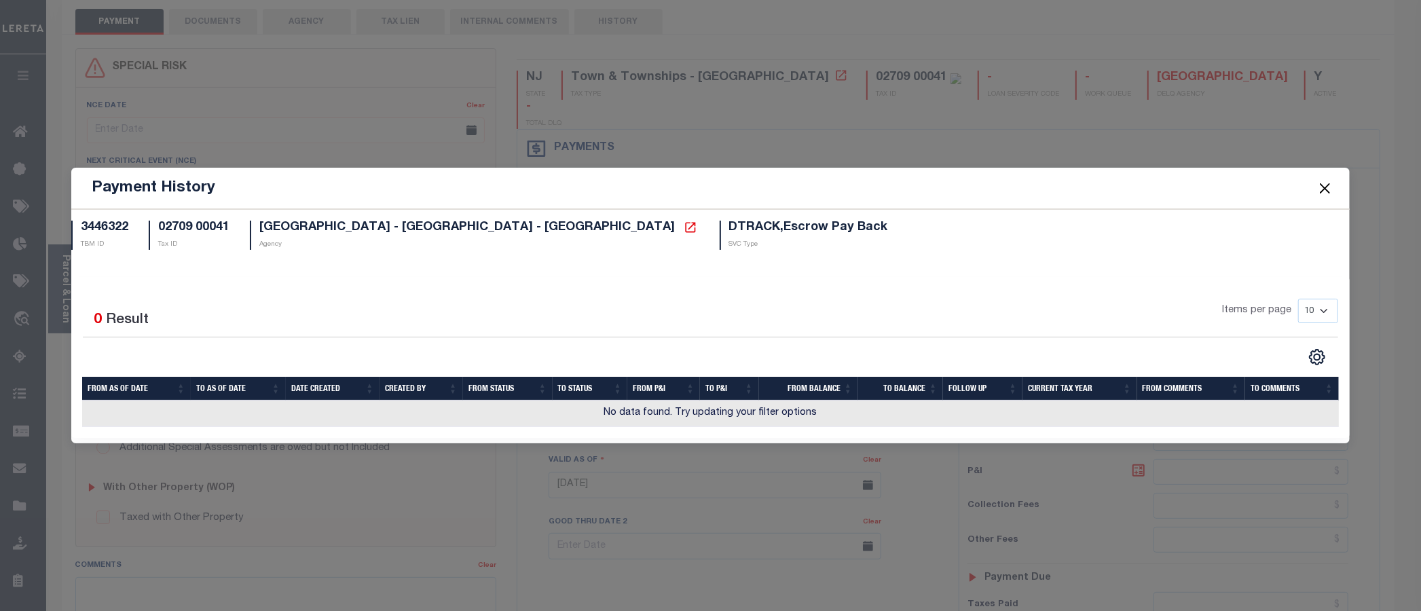
click at [1328, 188] on button "Close" at bounding box center [1325, 188] width 18 height 18
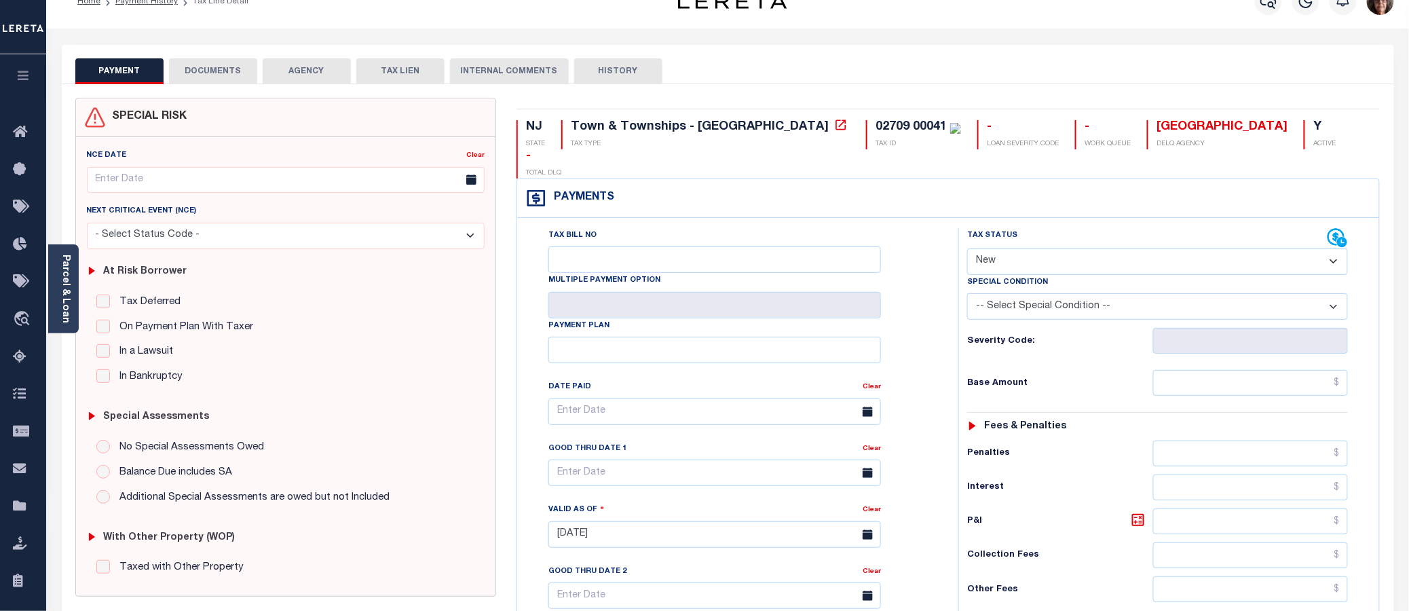
scroll to position [0, 0]
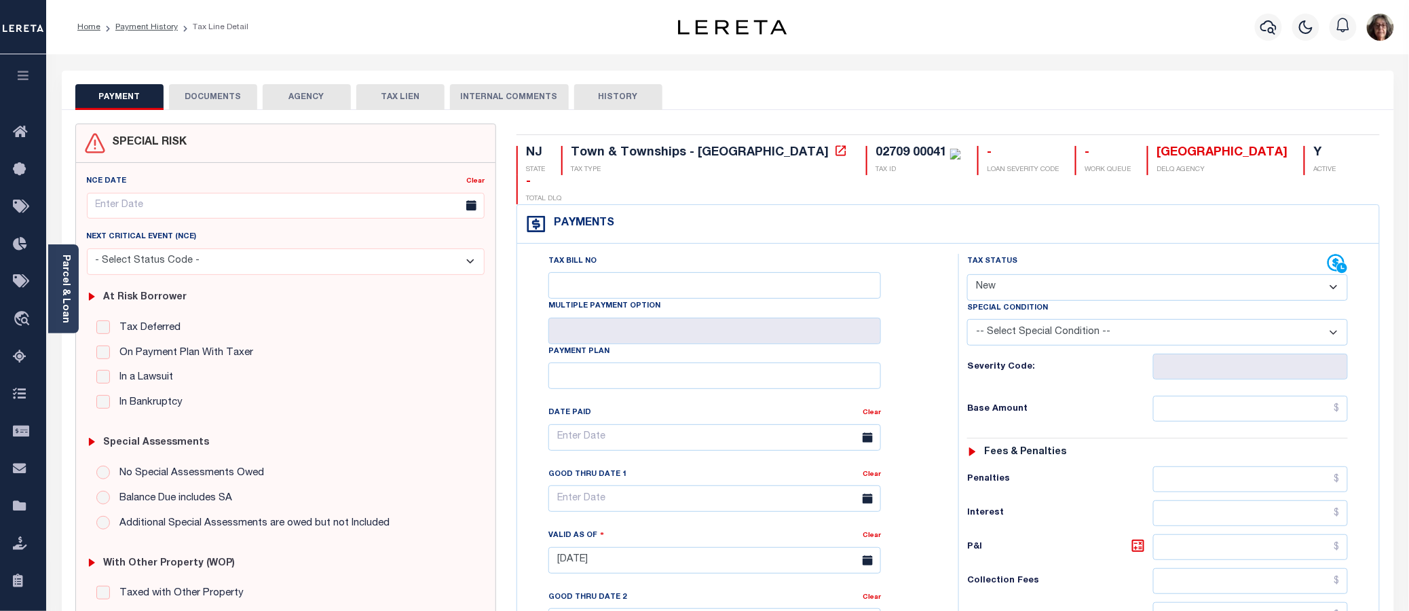
click at [607, 95] on button "HISTORY" at bounding box center [618, 97] width 88 height 26
select select "50"
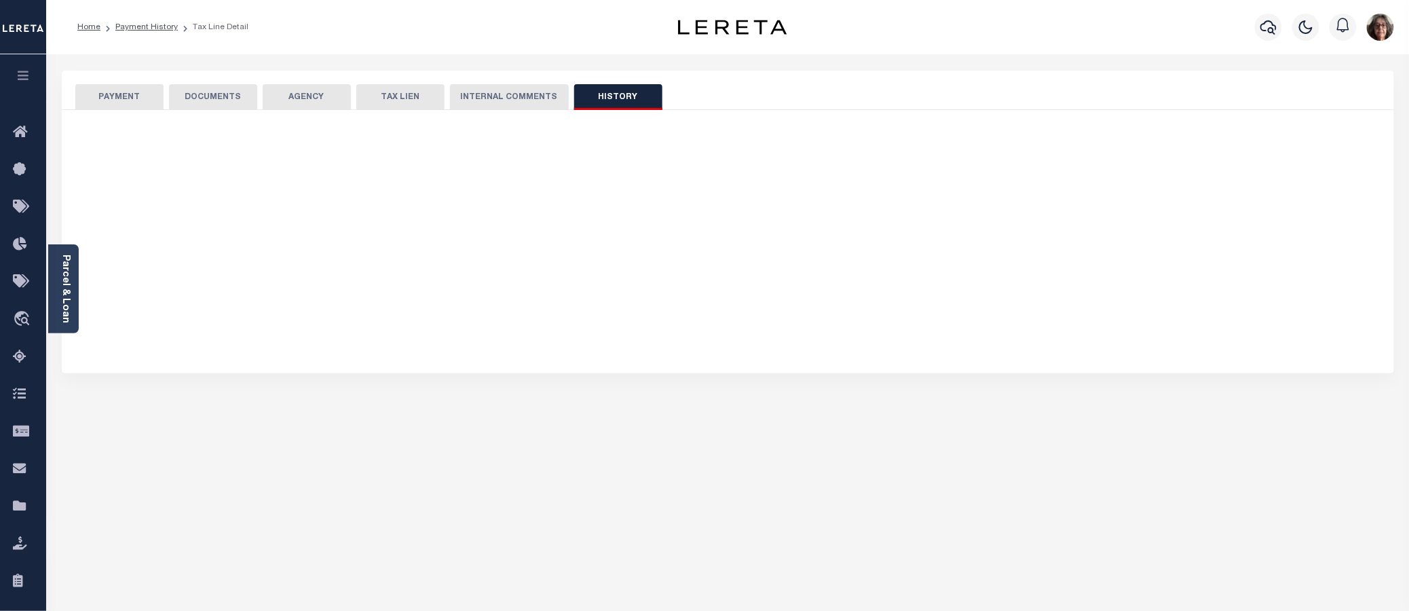
select select "50"
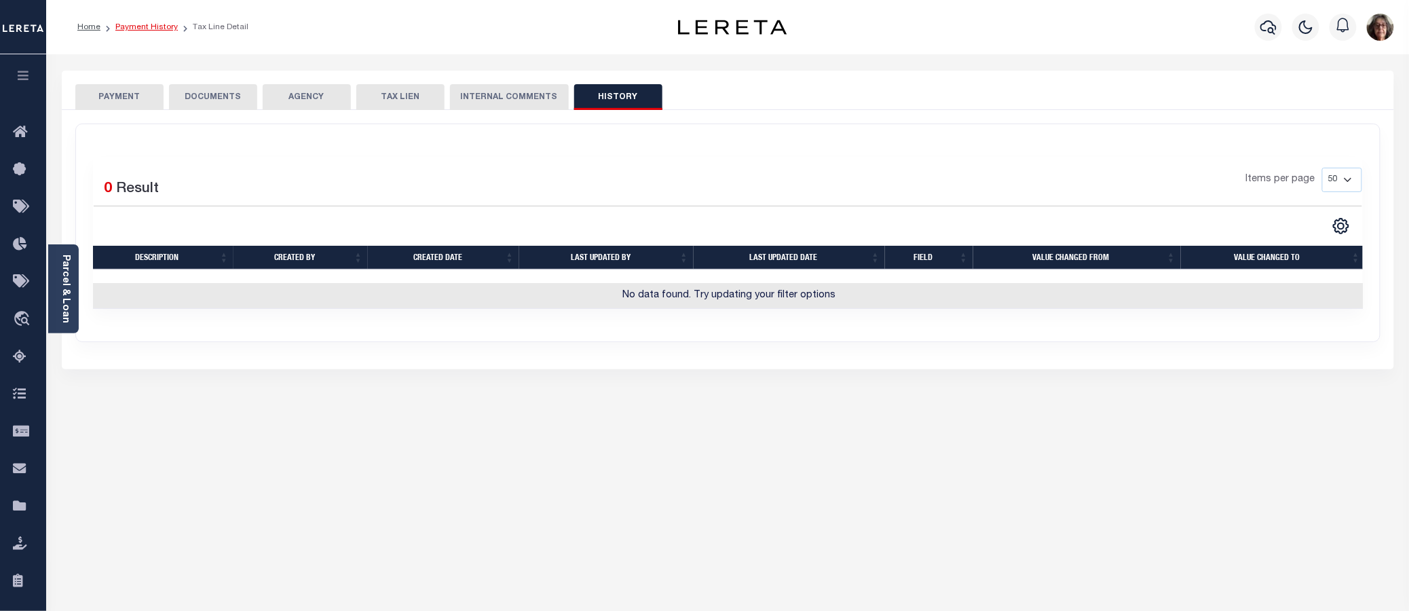
click at [132, 26] on link "Payment History" at bounding box center [146, 27] width 62 height 8
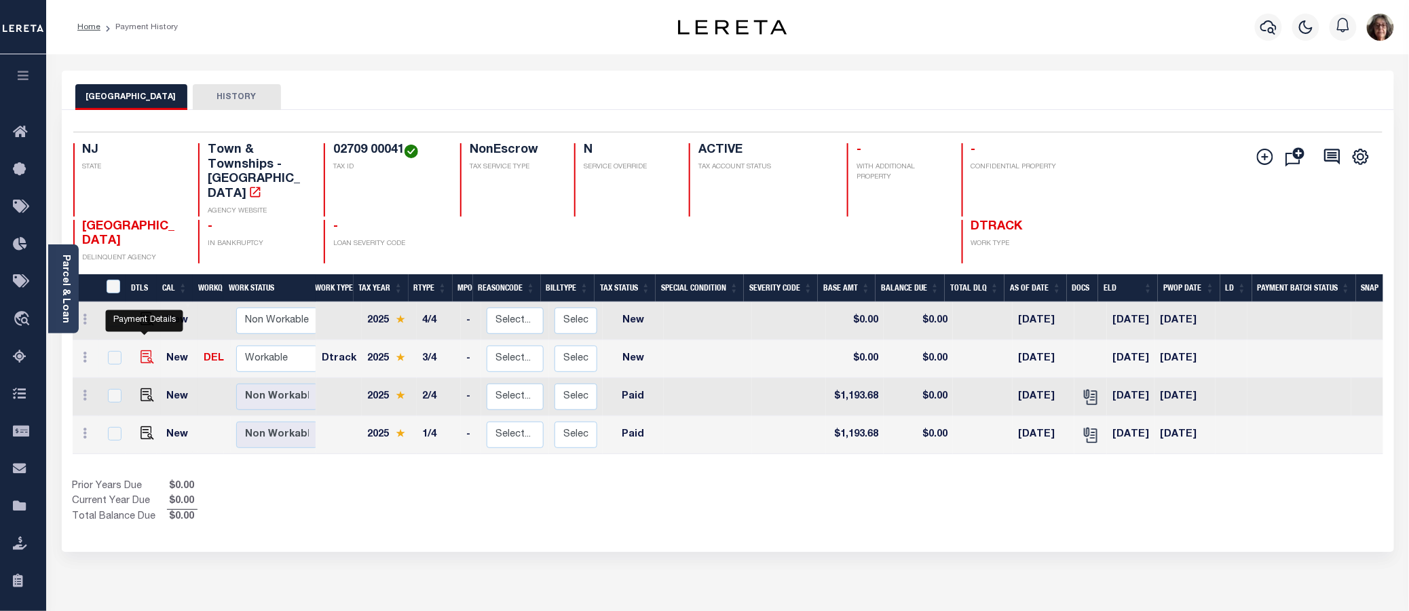
click at [141, 350] on img "" at bounding box center [148, 357] width 14 height 14
checkbox input "true"
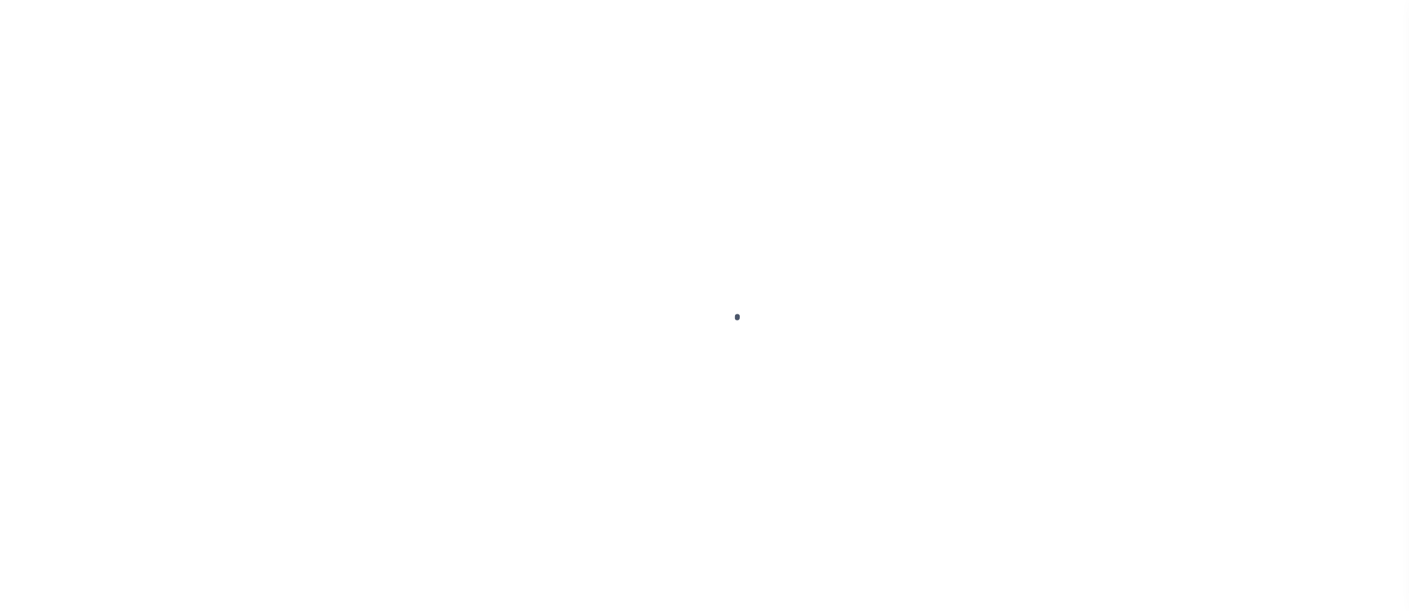
select select "NW2"
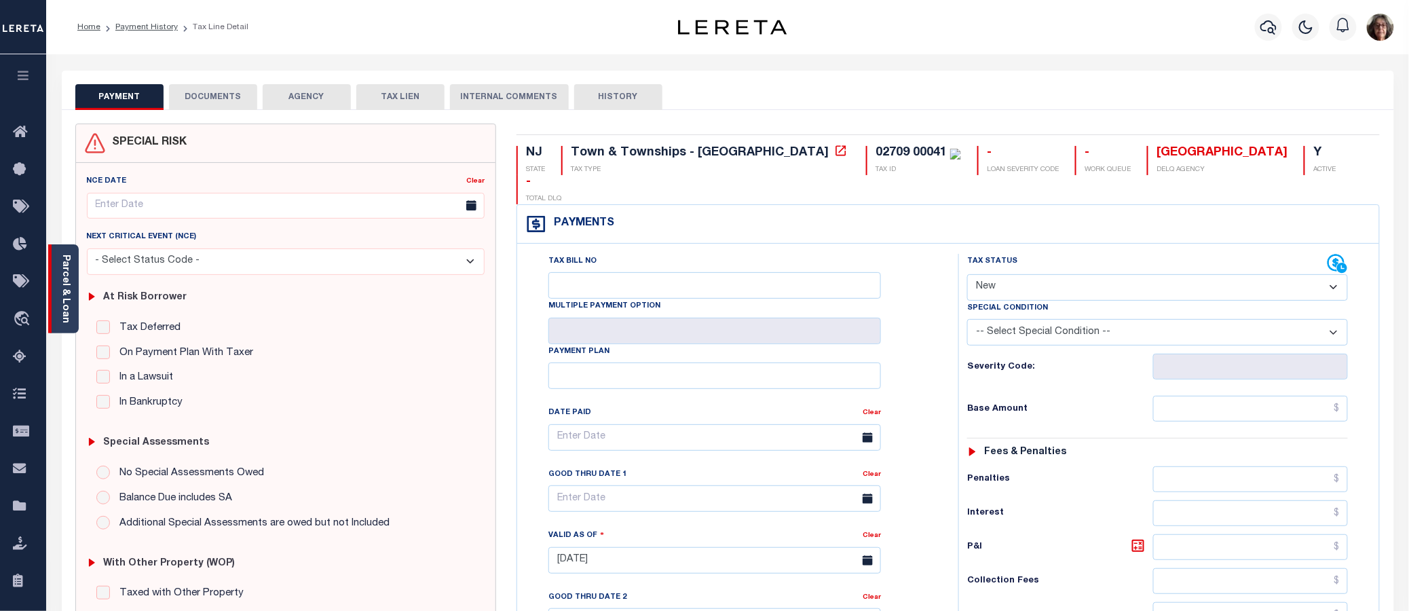
click at [65, 283] on link "Parcel & Loan" at bounding box center [65, 289] width 10 height 69
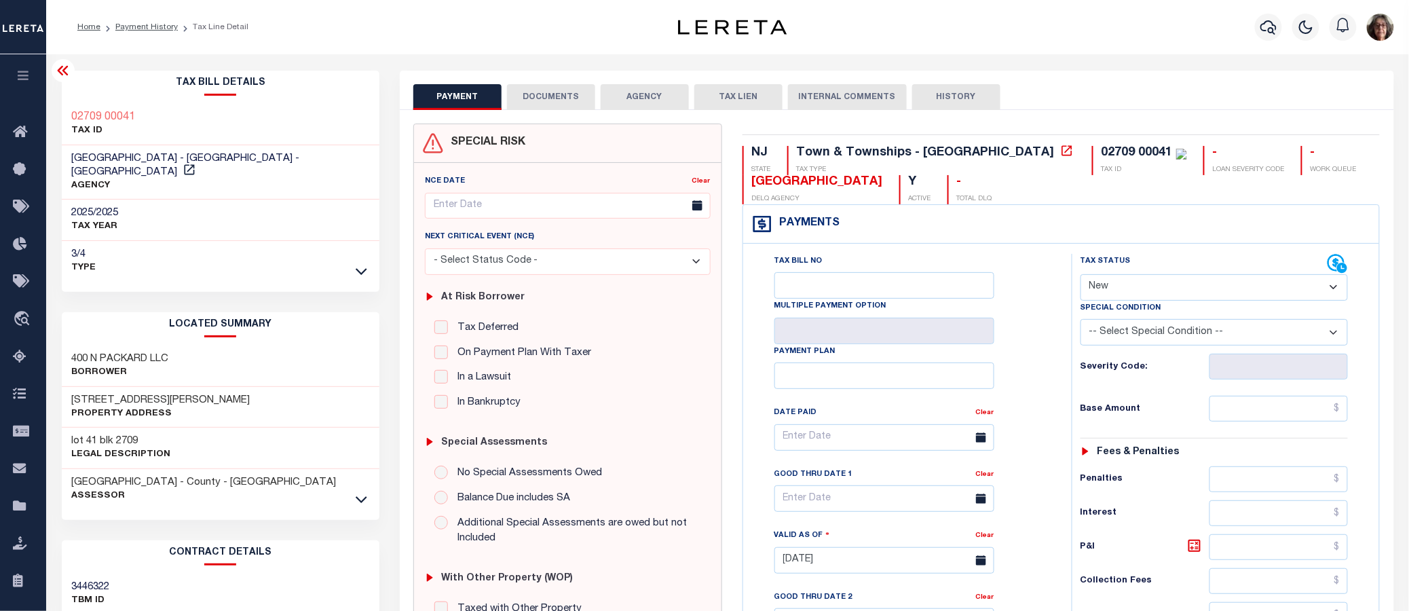
click at [959, 98] on button "HISTORY" at bounding box center [956, 97] width 88 height 26
select select "50"
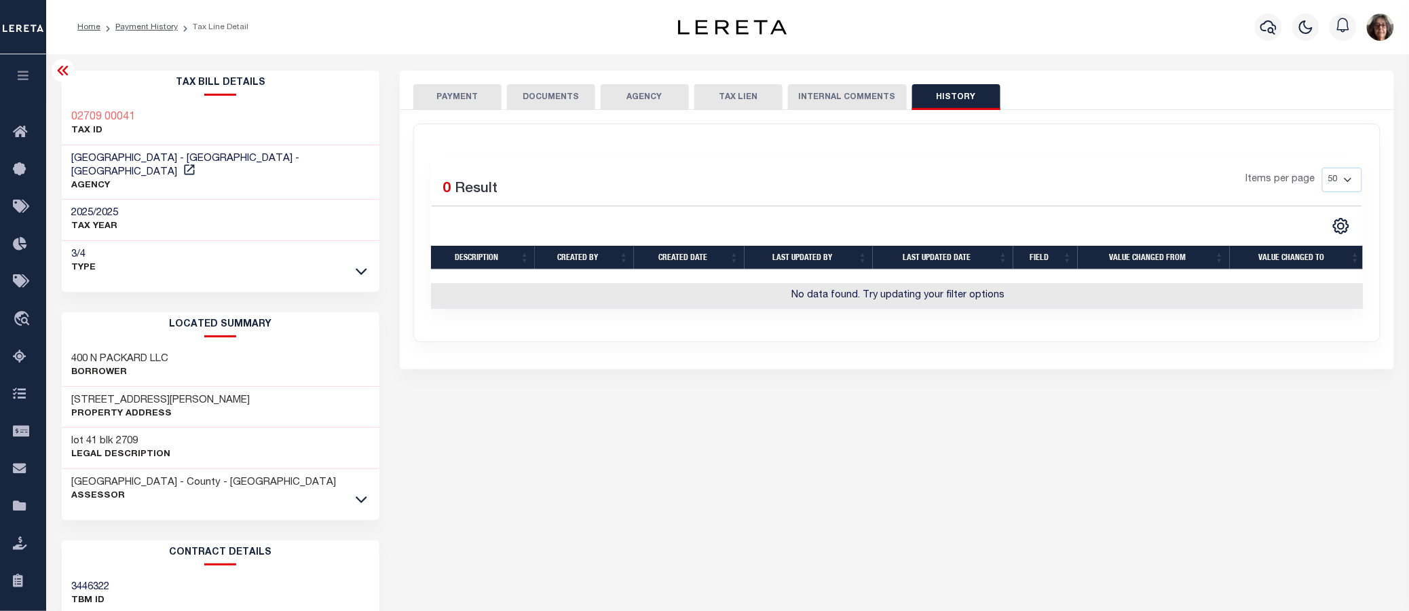
click at [452, 98] on button "PAYMENT" at bounding box center [457, 97] width 88 height 26
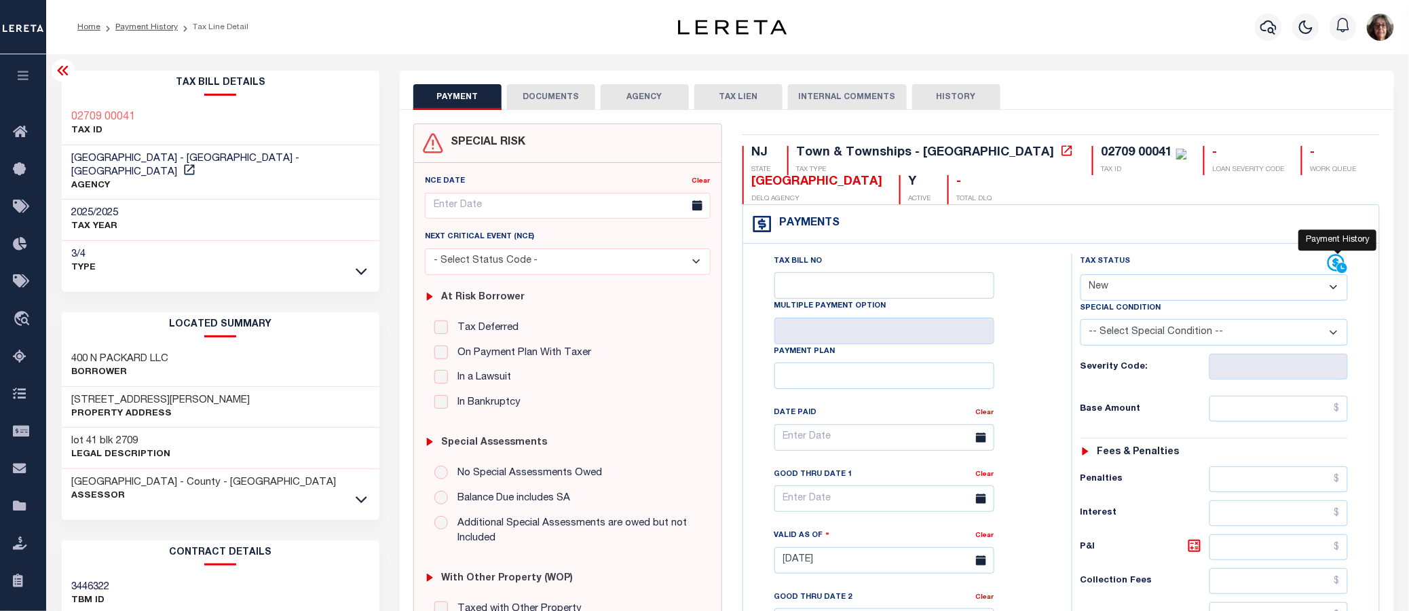
click at [1333, 265] on icon at bounding box center [1338, 264] width 20 height 20
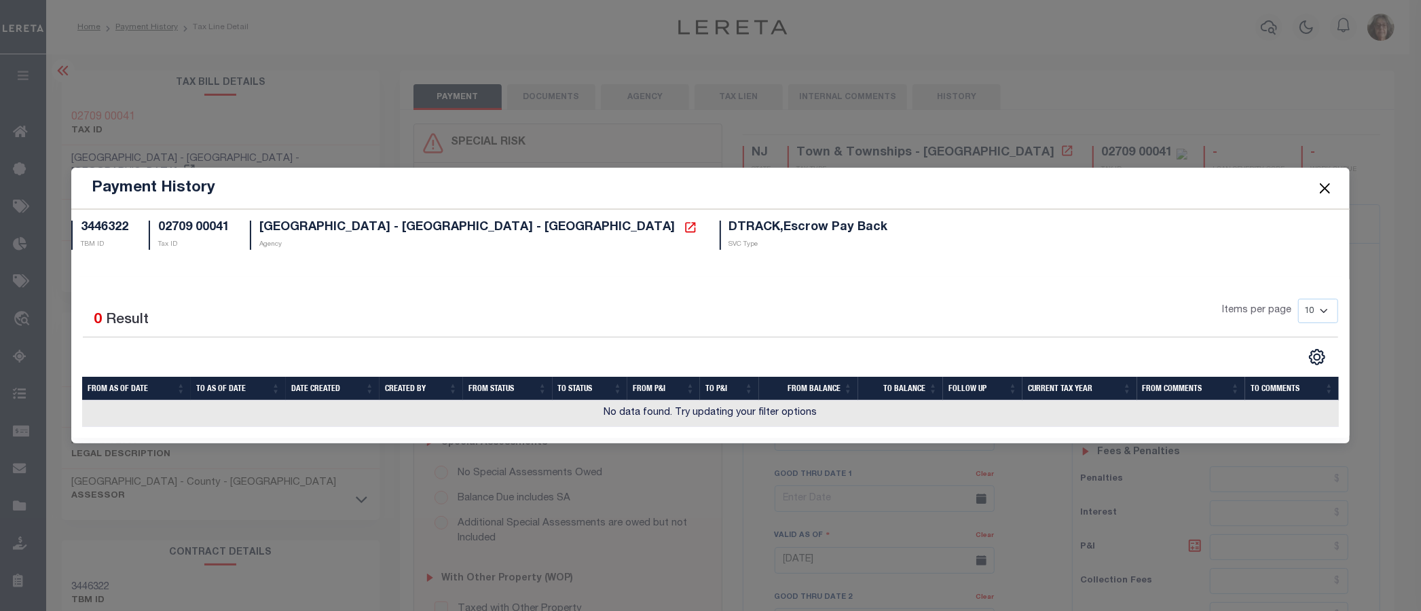
drag, startPoint x: 1329, startPoint y: 187, endPoint x: 1231, endPoint y: 256, distance: 120.4
click at [1329, 186] on button "Close" at bounding box center [1325, 188] width 18 height 18
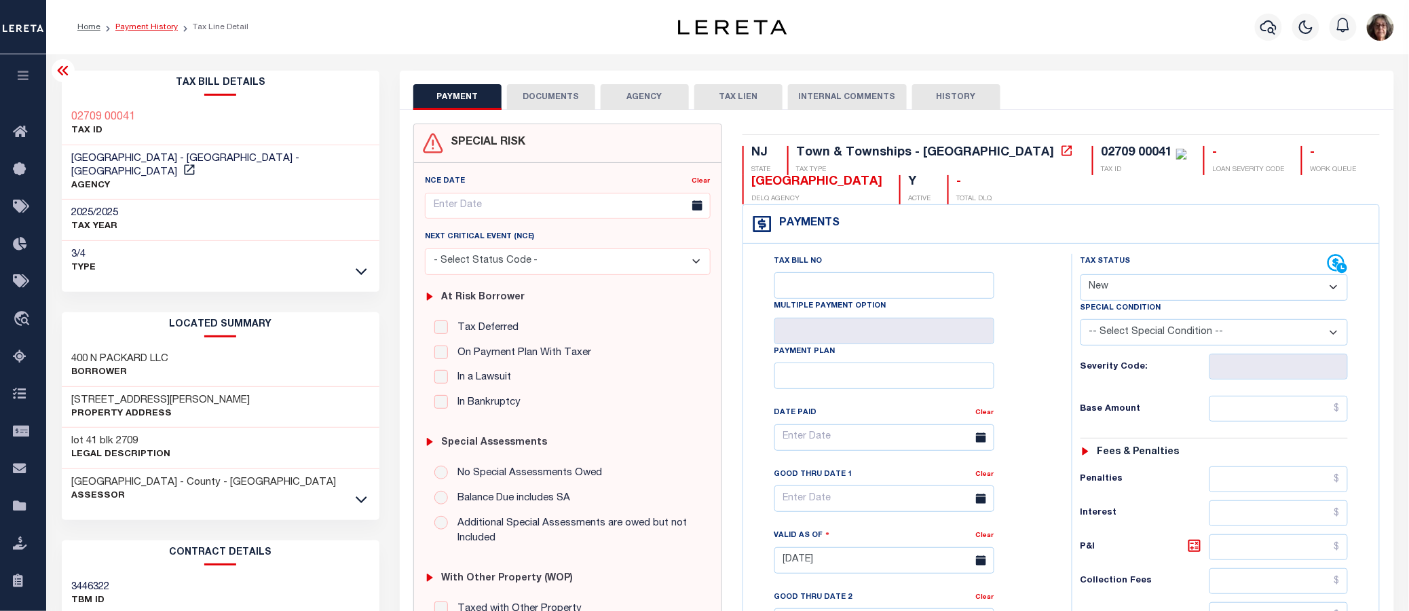
click at [138, 27] on link "Payment History" at bounding box center [146, 27] width 62 height 8
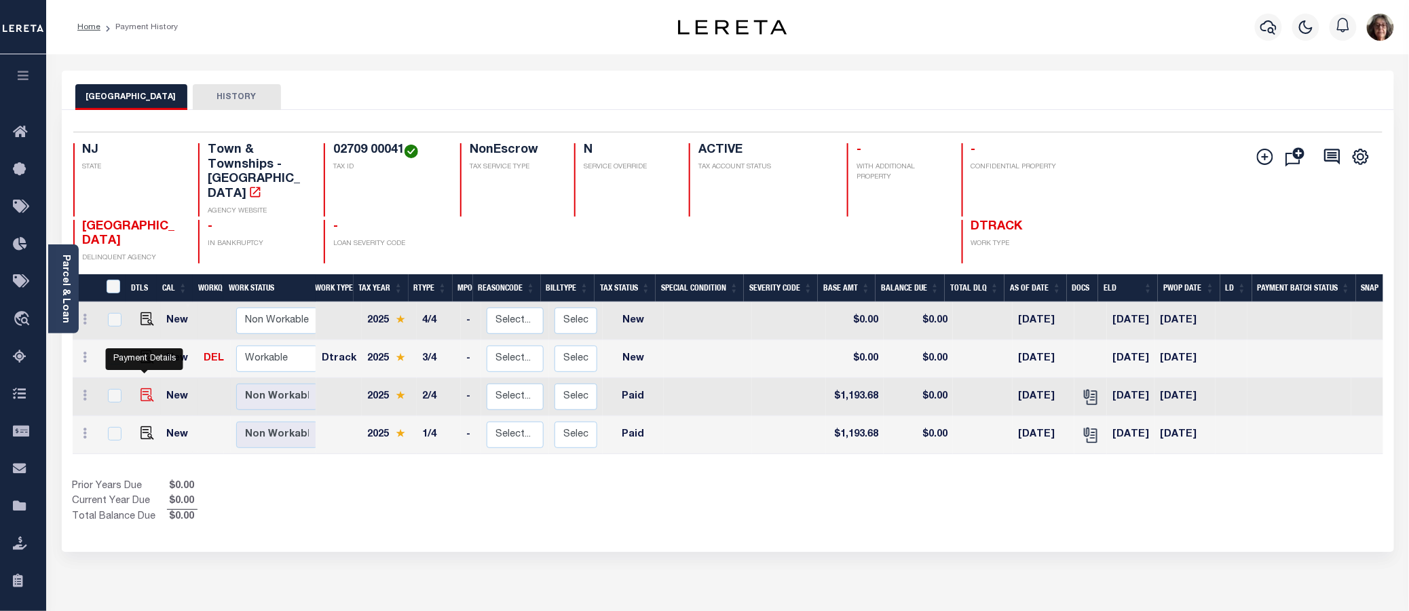
click at [144, 388] on img "" at bounding box center [148, 395] width 14 height 14
checkbox input "true"
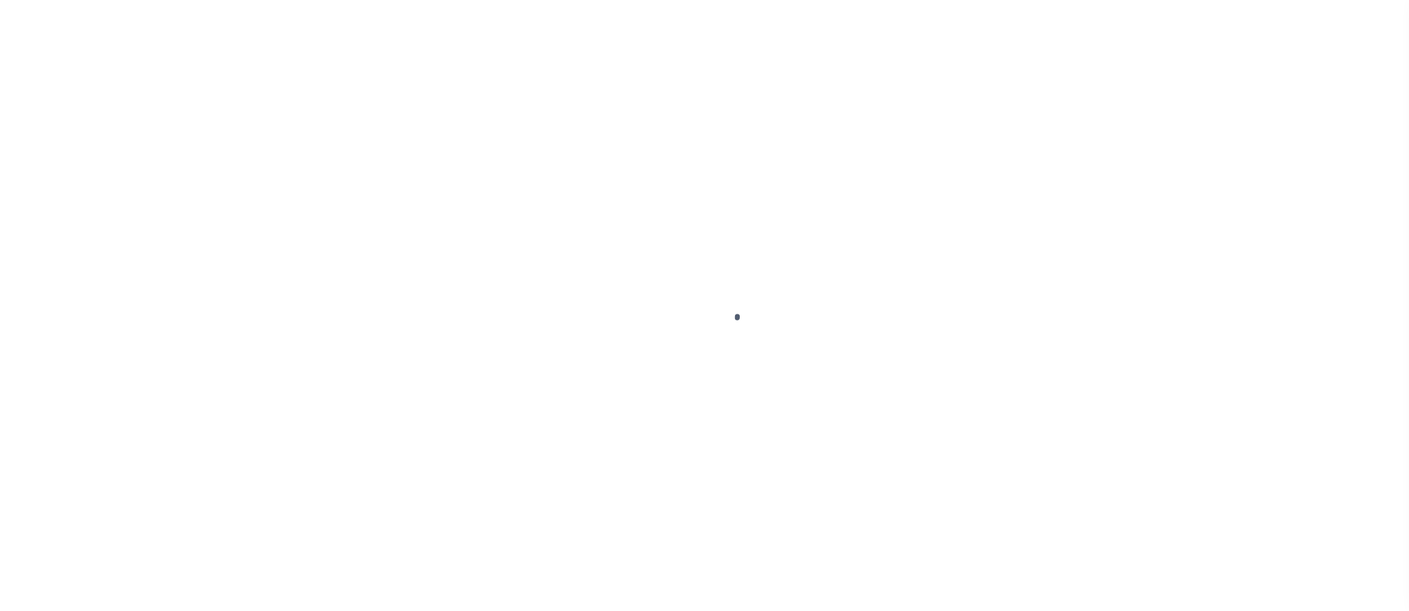
select select "PYD"
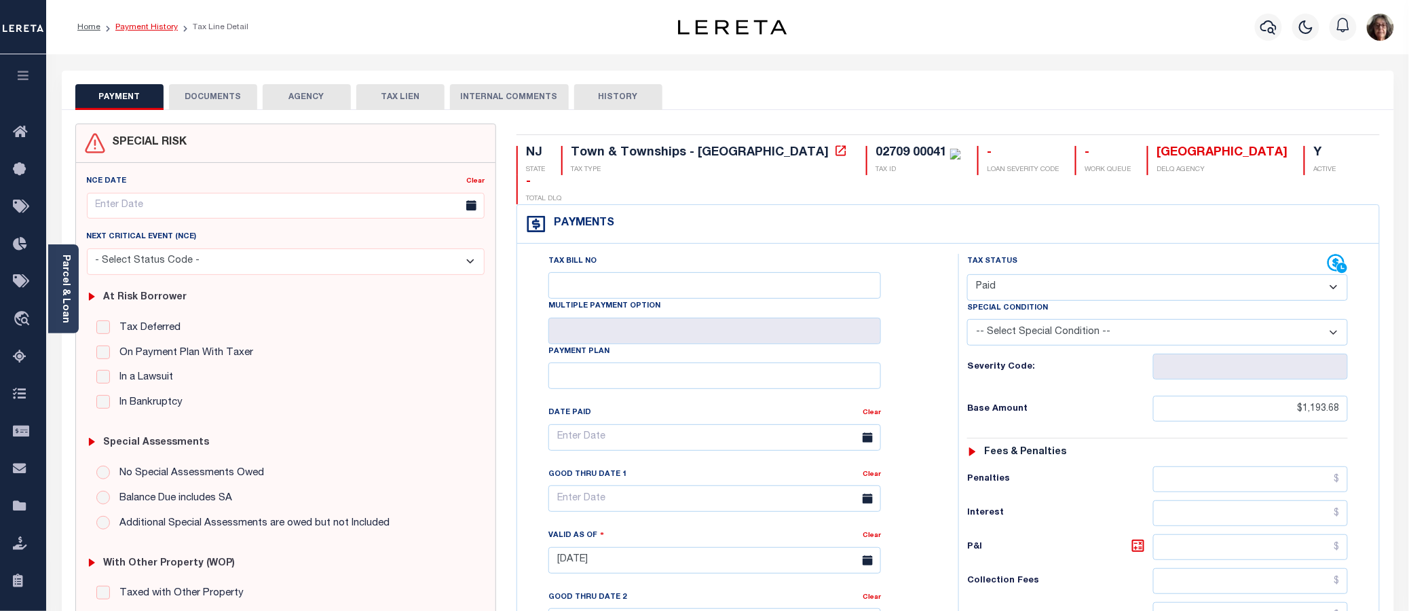
click at [146, 27] on link "Payment History" at bounding box center [146, 27] width 62 height 8
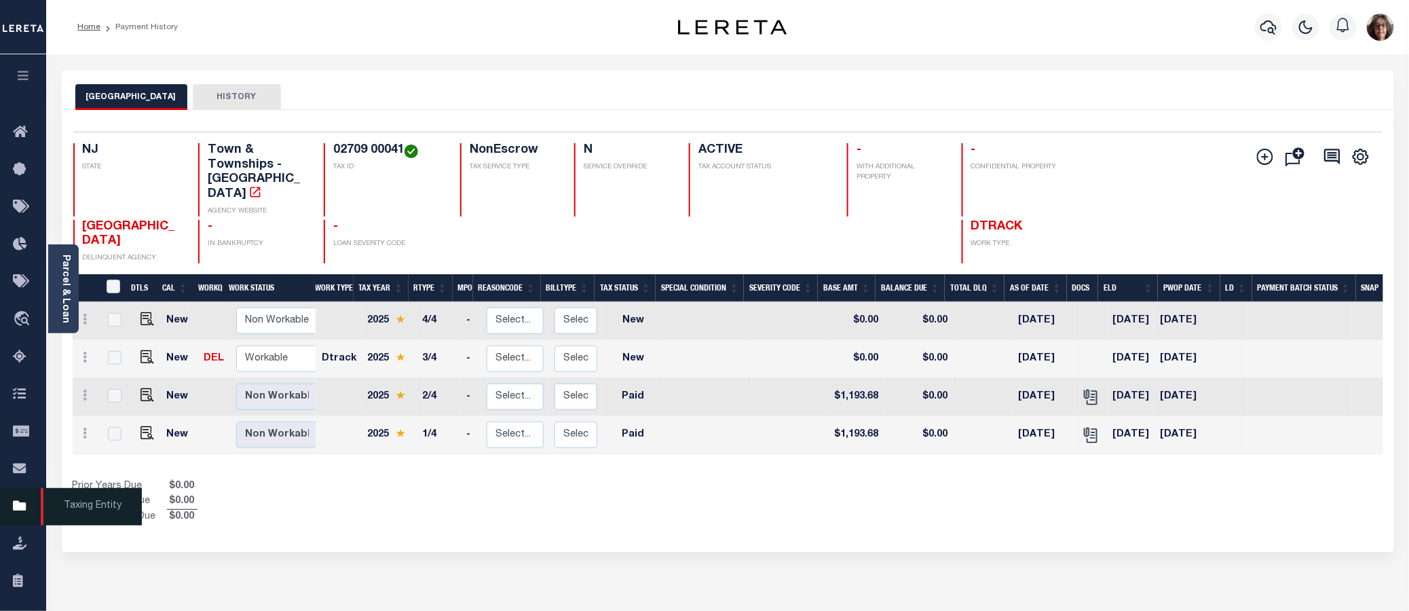
click at [18, 512] on icon at bounding box center [24, 506] width 22 height 17
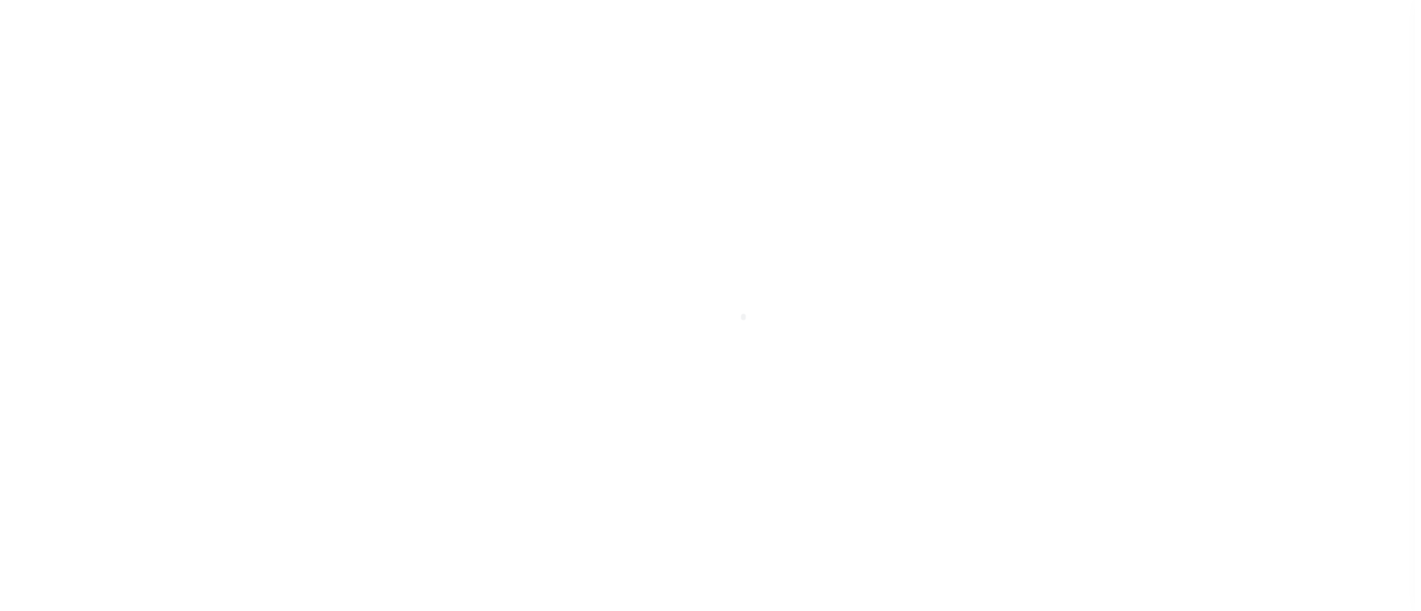
scroll to position [43, 0]
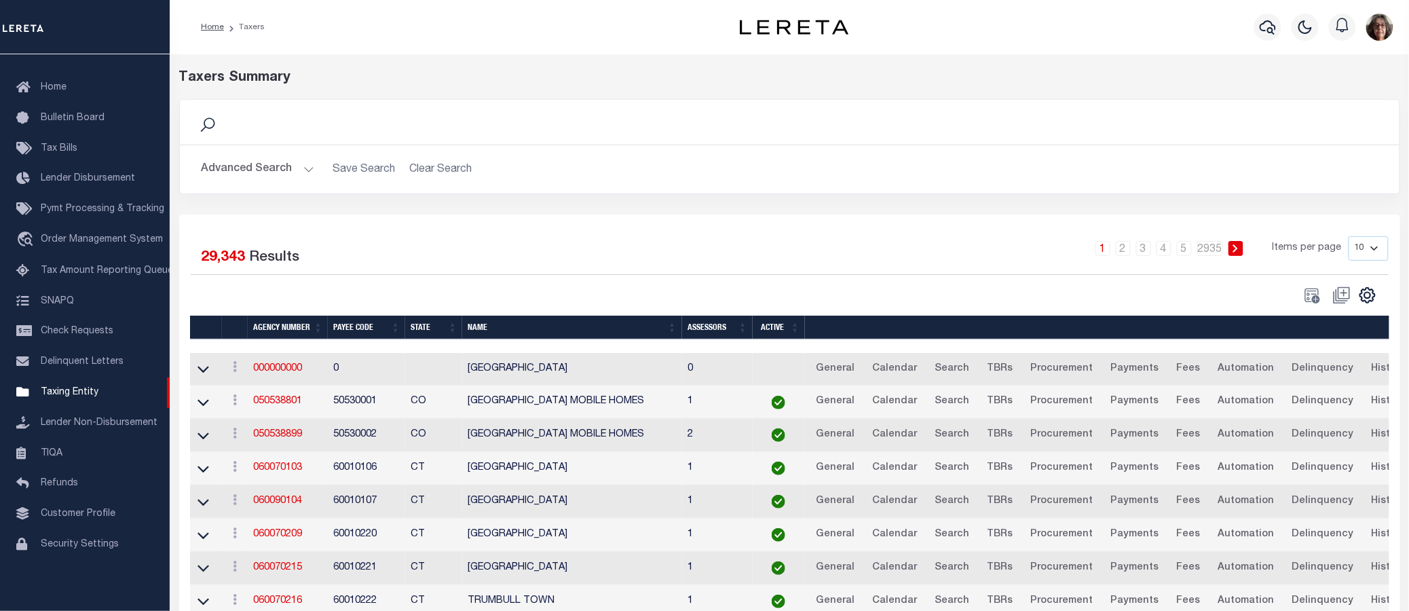
click at [303, 170] on button "Advanced Search" at bounding box center [258, 169] width 113 height 26
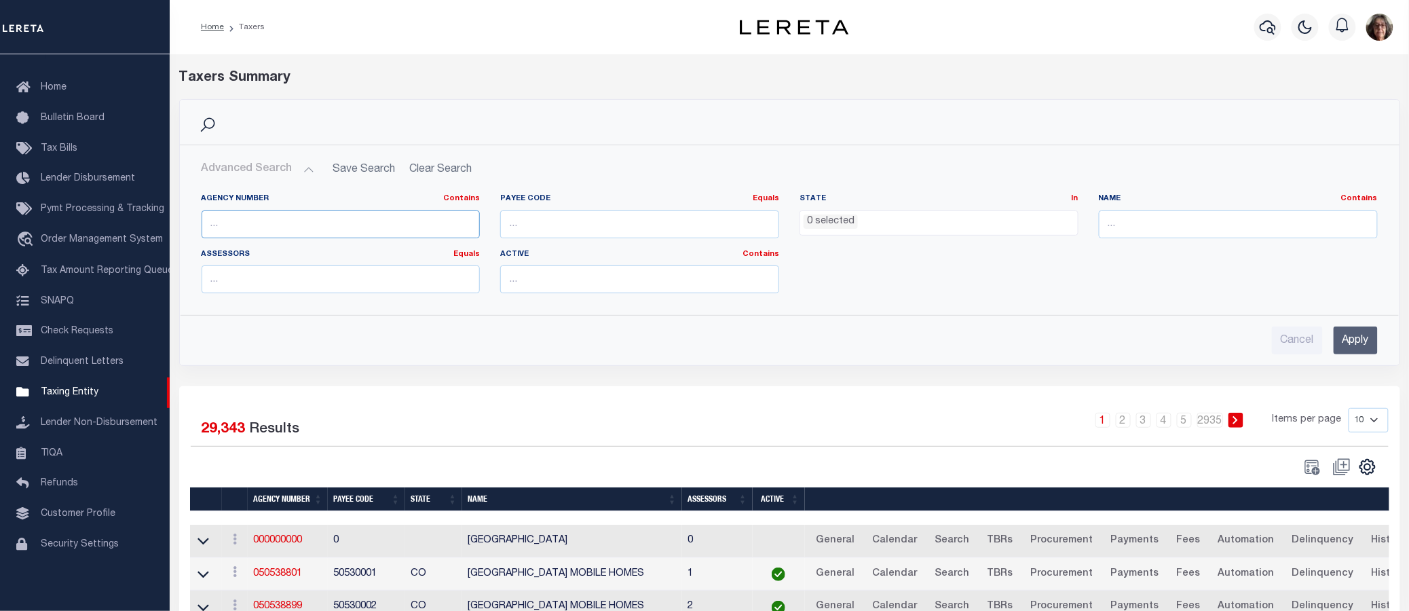
click at [233, 222] on input "text" at bounding box center [341, 224] width 279 height 28
click at [220, 226] on input "text" at bounding box center [341, 224] width 279 height 28
type input "290010201"
click at [1363, 341] on input "Apply" at bounding box center [1356, 341] width 44 height 28
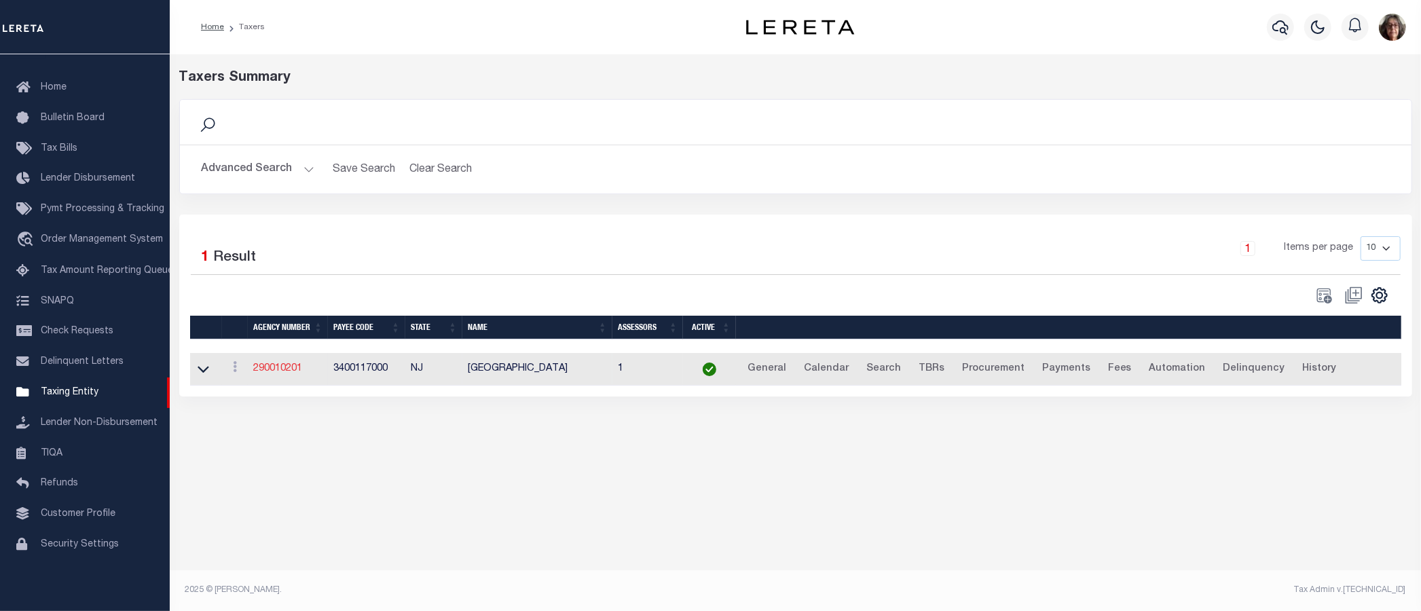
click at [267, 370] on link "290010201" at bounding box center [277, 369] width 49 height 10
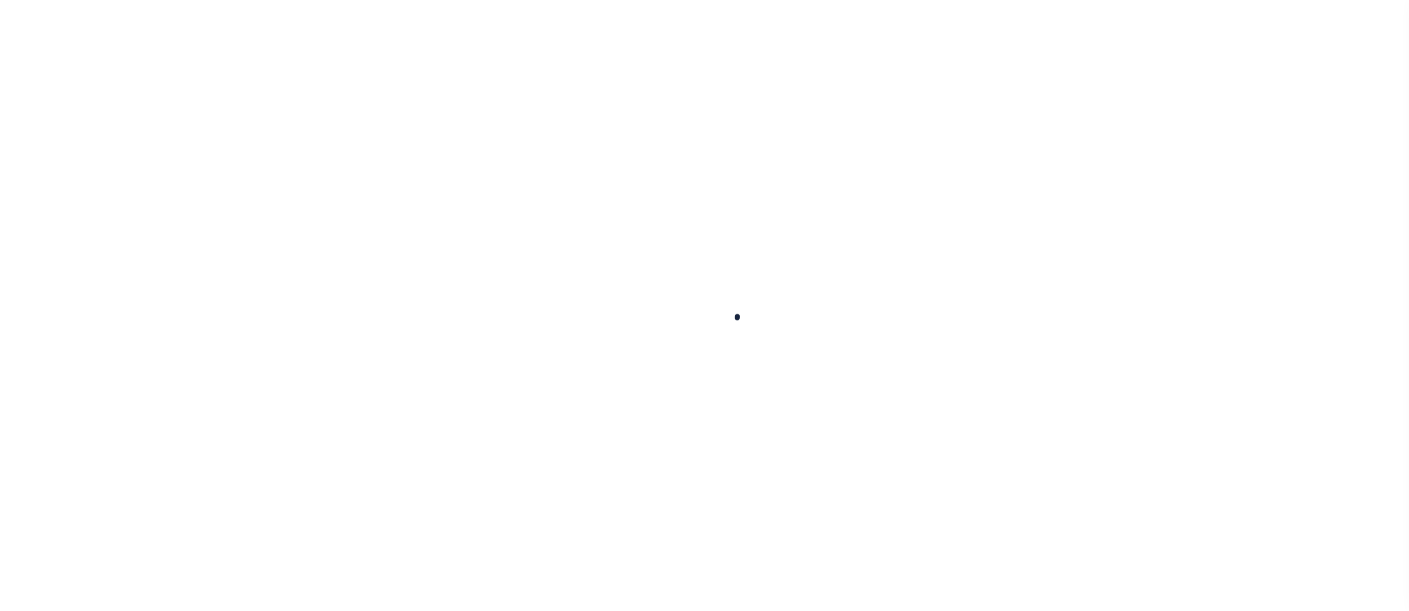
select select
checkbox input "false"
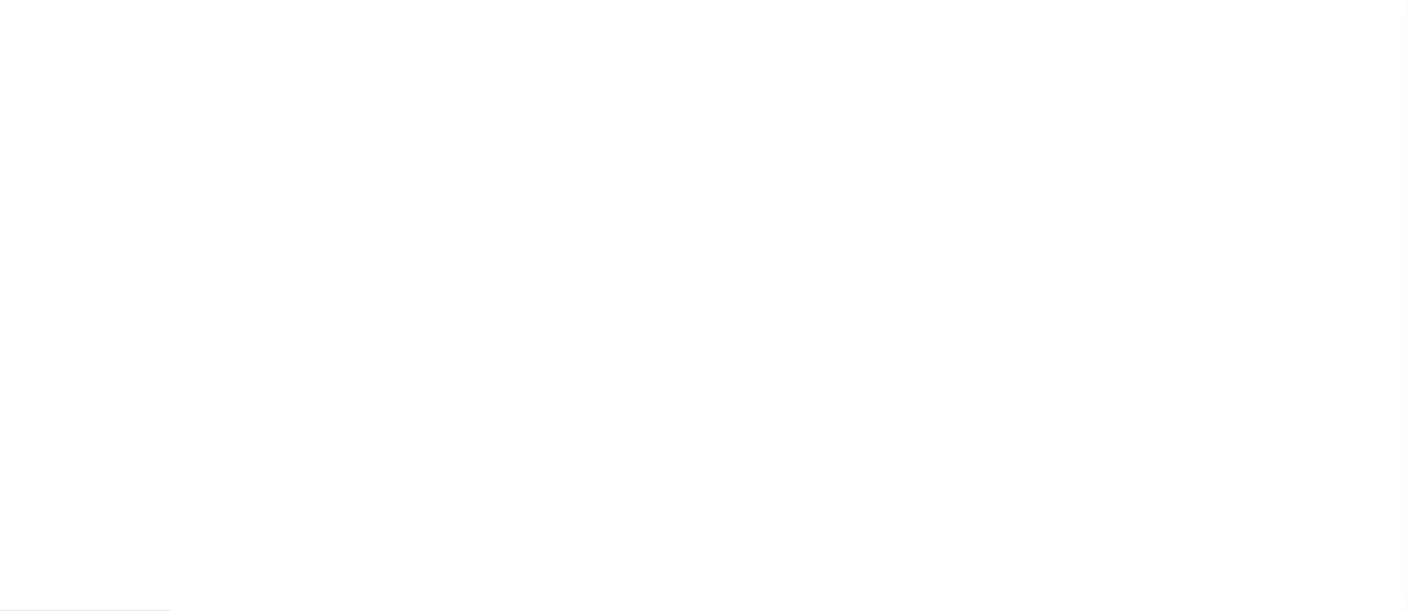
checkbox input "false"
type input "3400117000"
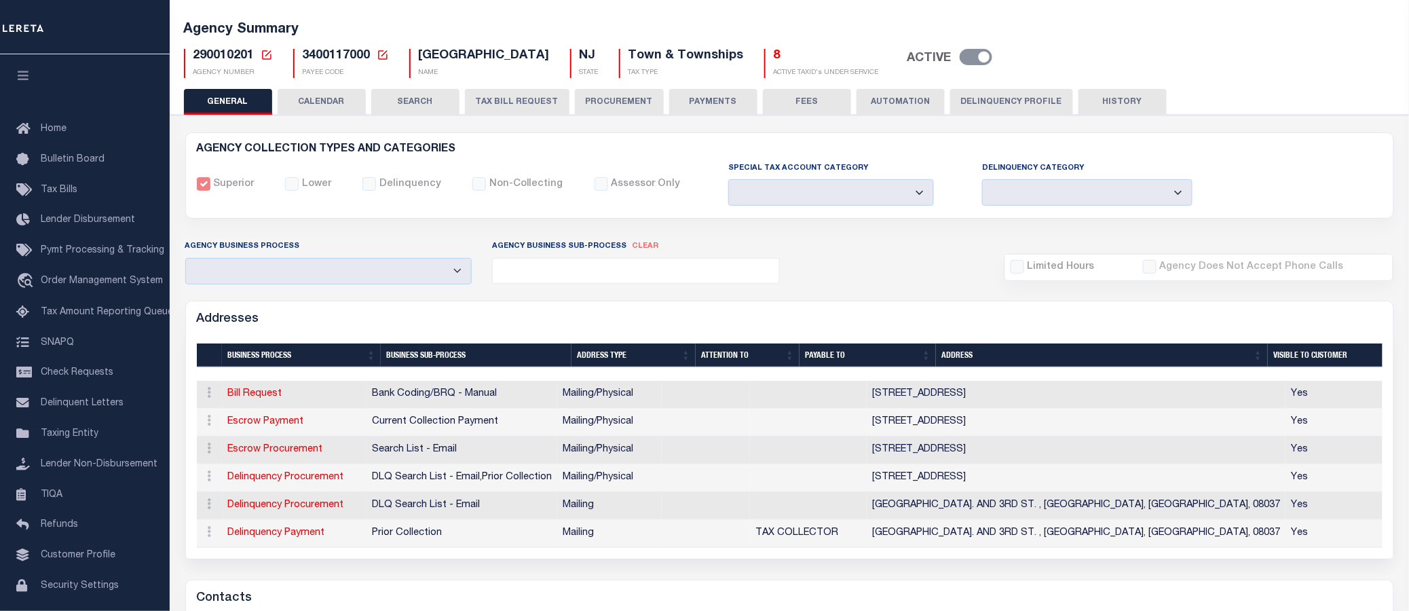
scroll to position [75, 0]
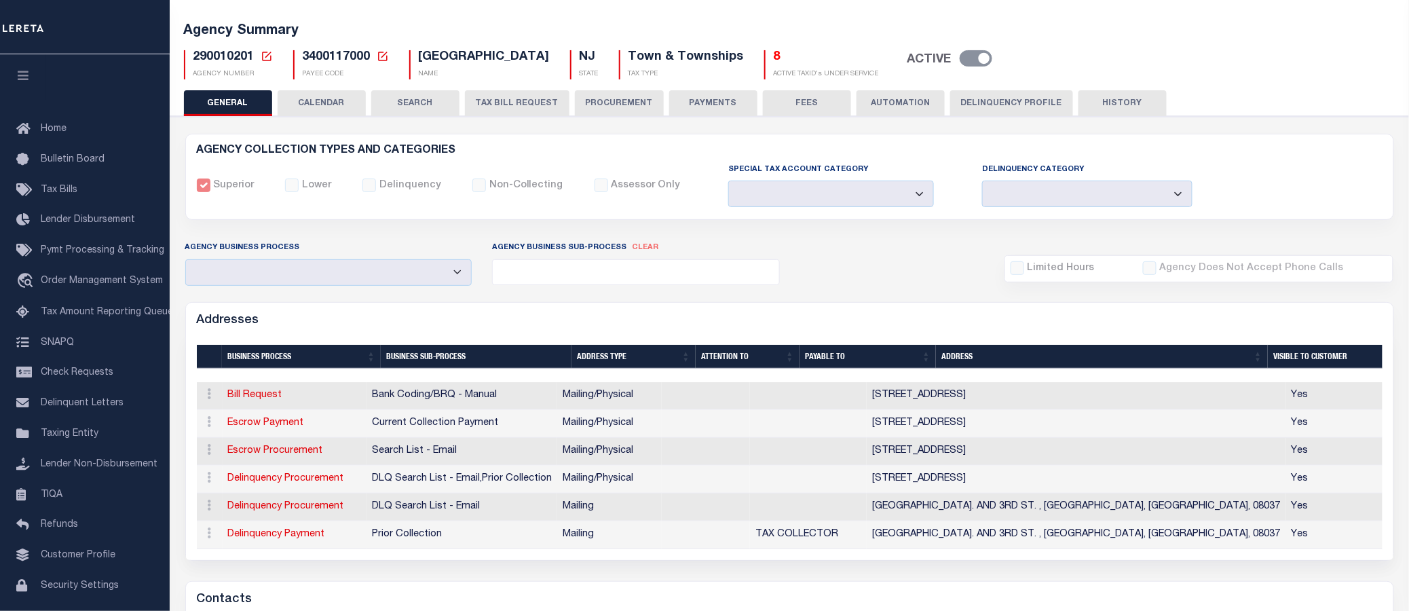
click at [313, 105] on button "CALENDAR" at bounding box center [322, 103] width 88 height 26
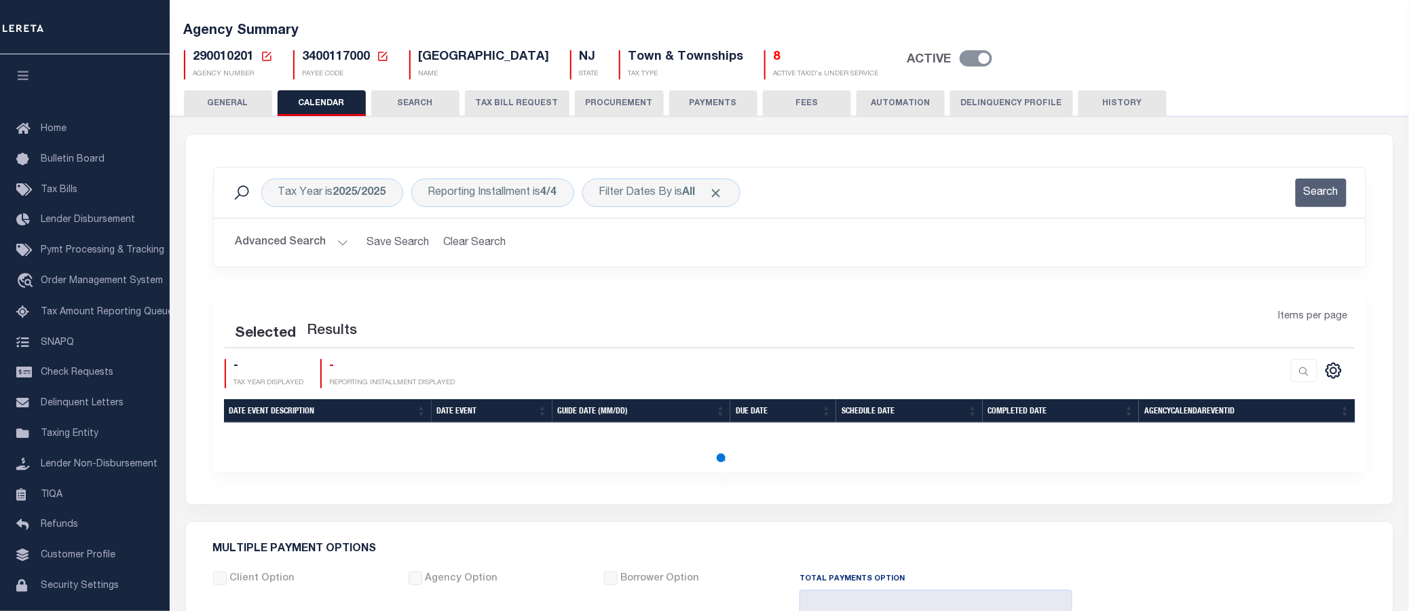
checkbox input "false"
type input "1"
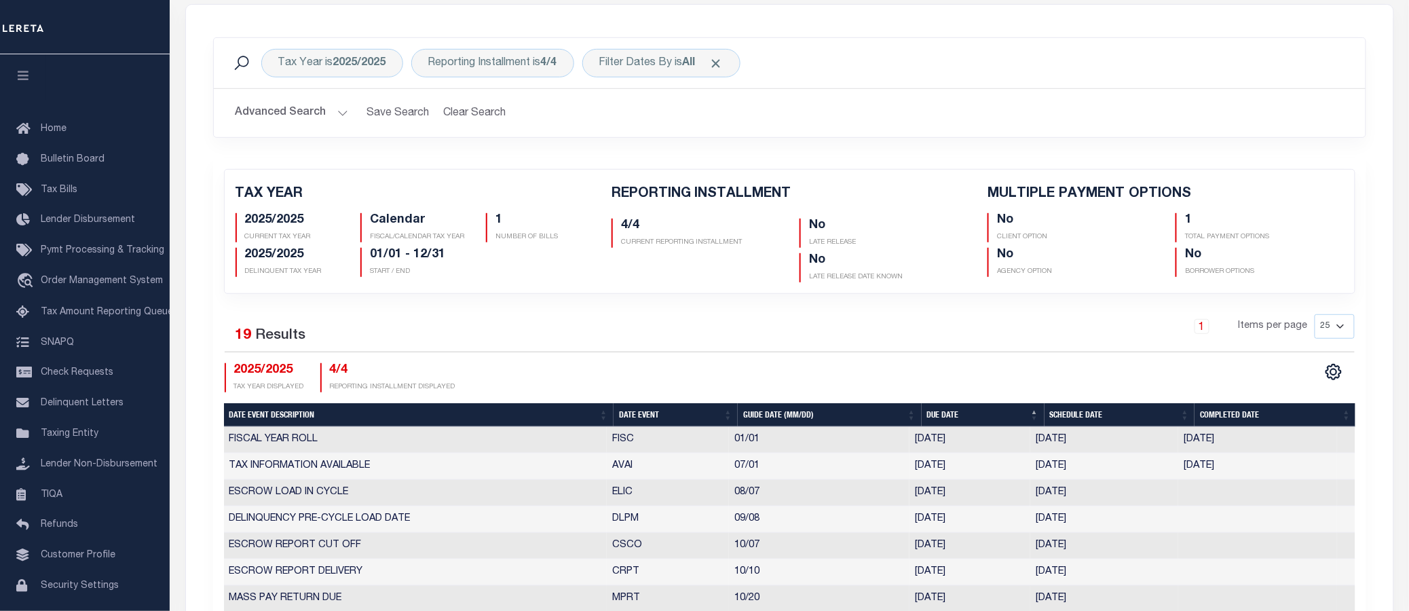
scroll to position [0, 0]
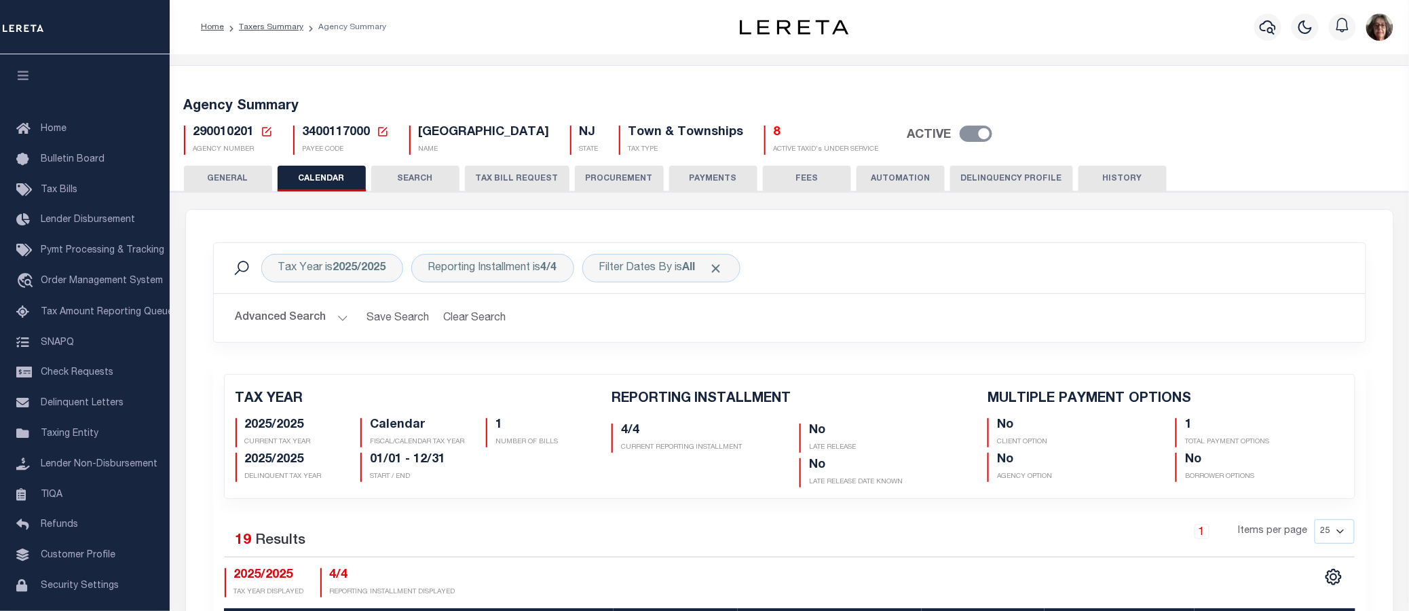
click at [1020, 177] on button "Delinquency Profile" at bounding box center [1011, 179] width 123 height 26
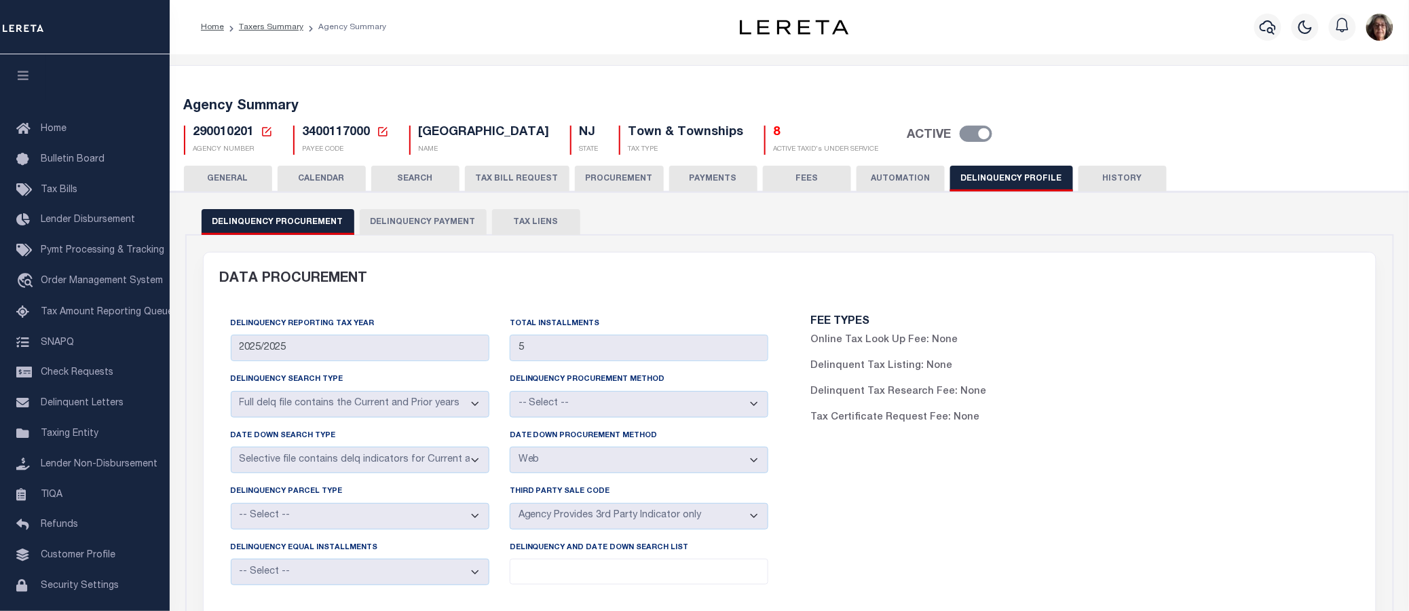
click at [1118, 178] on button "HISTORY" at bounding box center [1123, 179] width 88 height 26
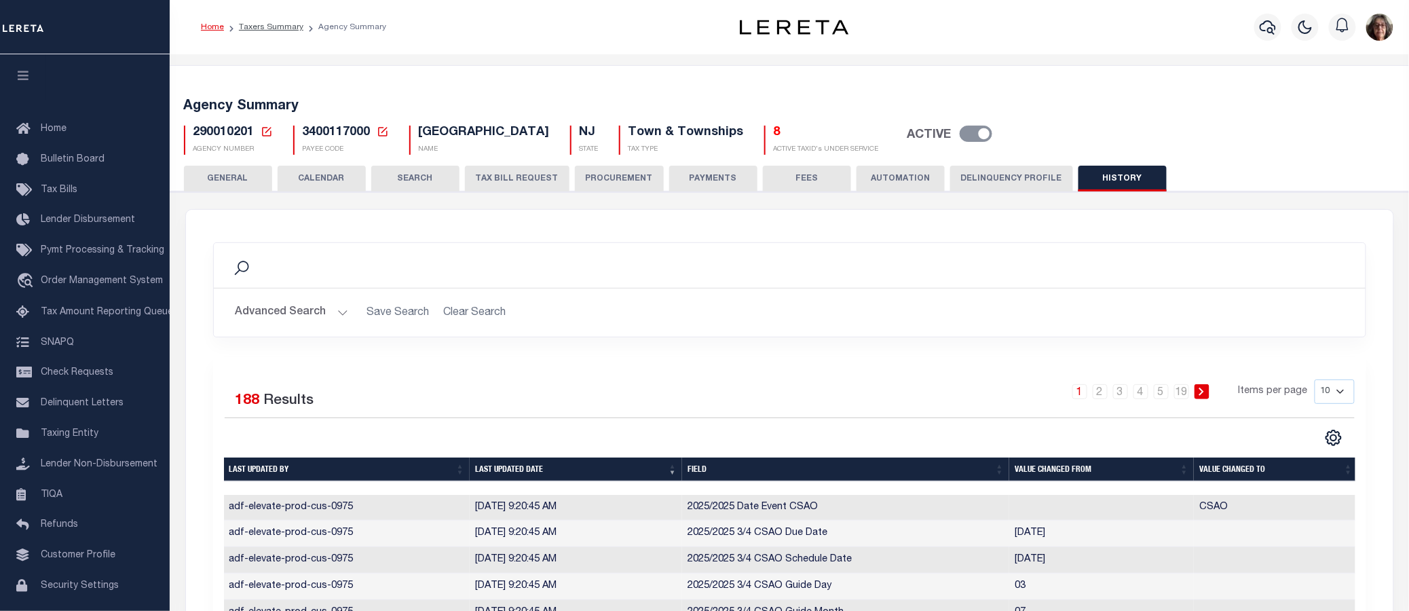
click at [208, 26] on link "Home" at bounding box center [212, 27] width 23 height 8
